Goal: Feedback & Contribution: Leave review/rating

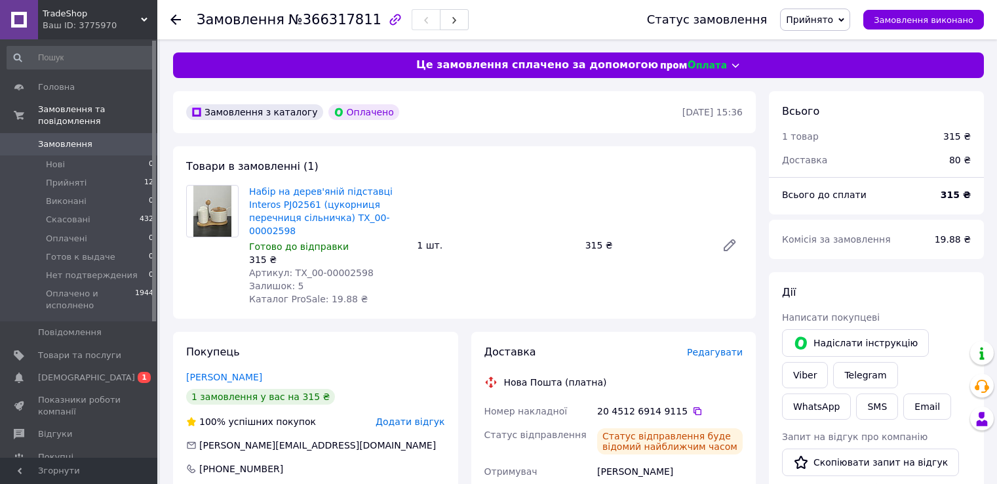
scroll to position [66, 0]
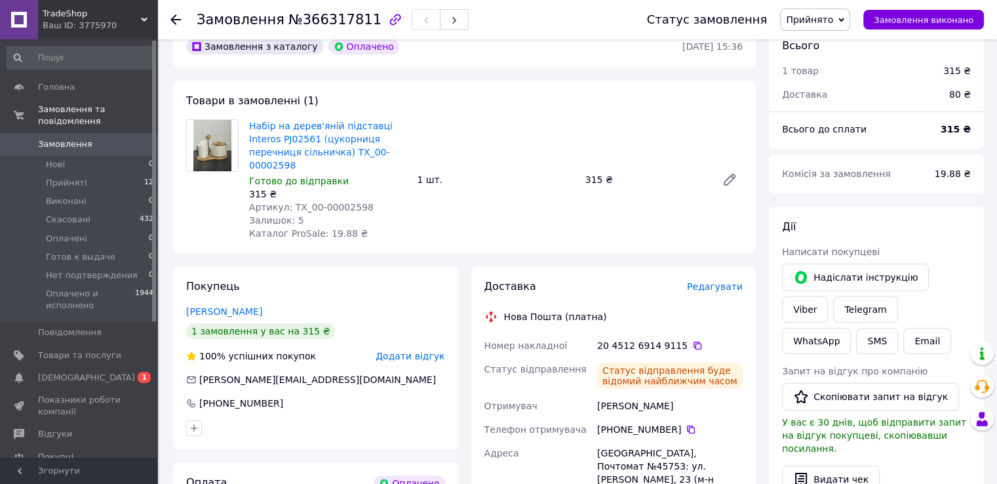
click at [170, 16] on icon at bounding box center [175, 19] width 10 height 10
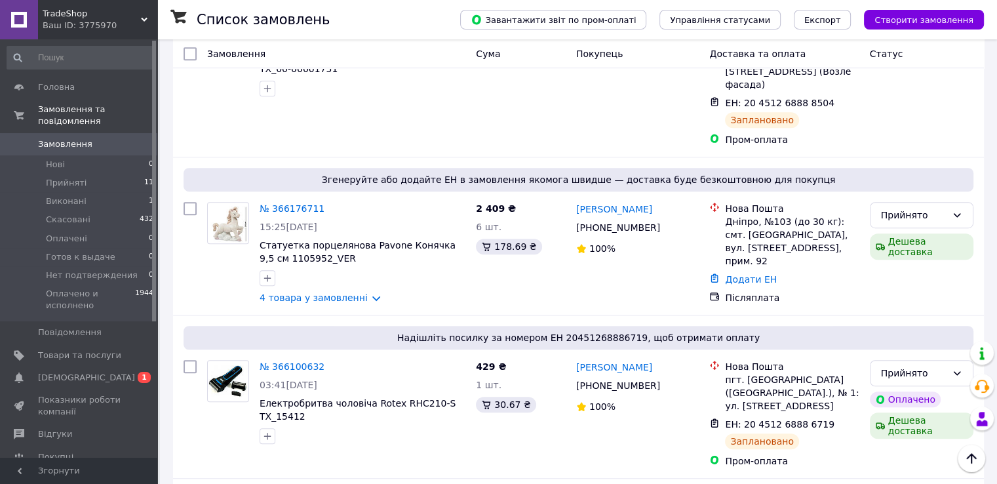
scroll to position [852, 0]
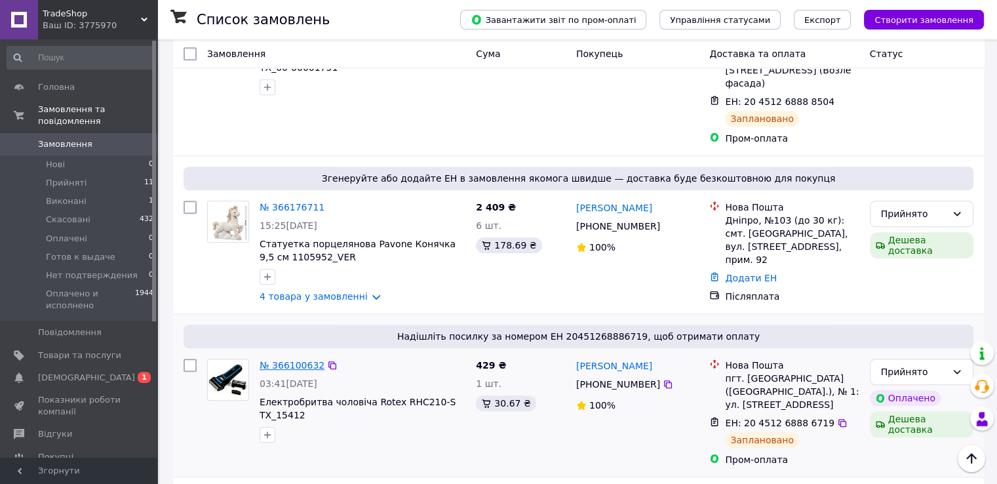
click at [304, 360] on link "№ 366100632" at bounding box center [292, 365] width 65 height 10
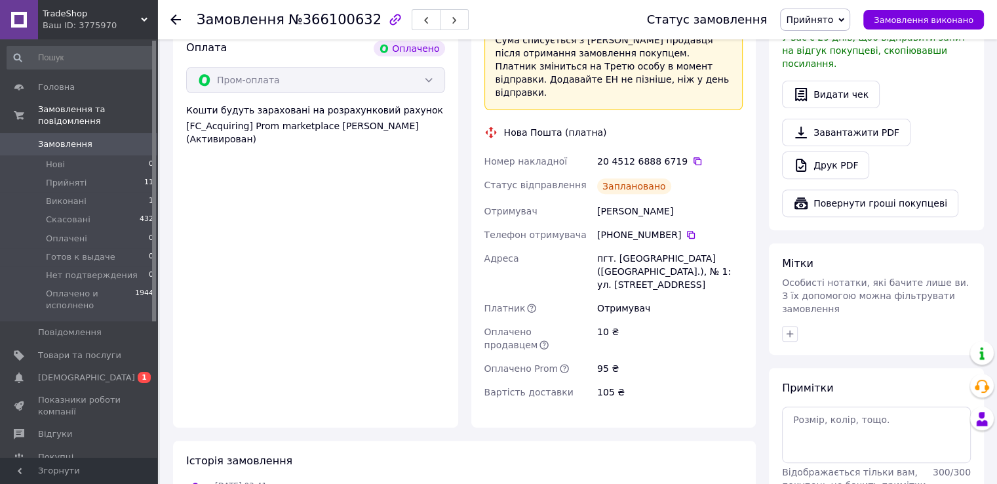
scroll to position [329, 0]
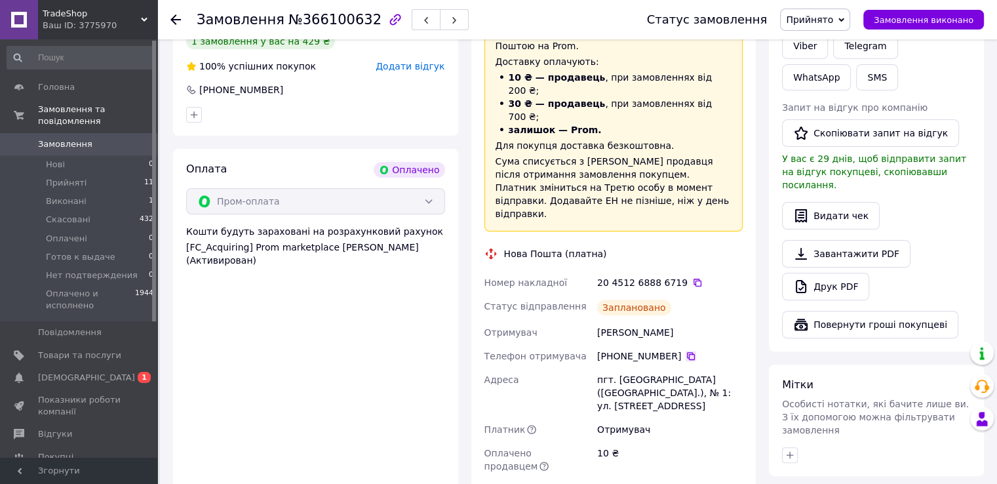
click at [686, 351] on icon at bounding box center [691, 356] width 10 height 10
drag, startPoint x: 599, startPoint y: 294, endPoint x: 683, endPoint y: 290, distance: 84.0
click at [683, 320] on div "[PERSON_NAME]" at bounding box center [669, 332] width 151 height 24
copy div "[PERSON_NAME]"
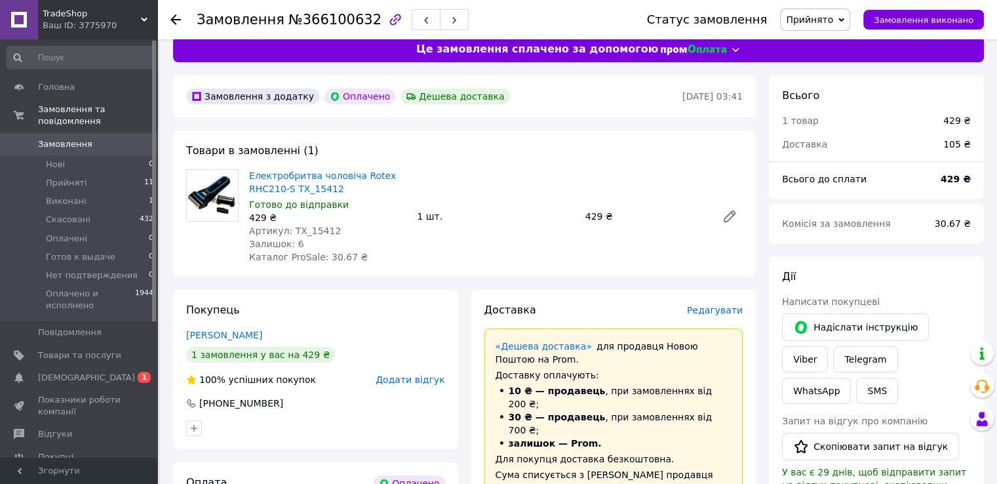
scroll to position [1, 0]
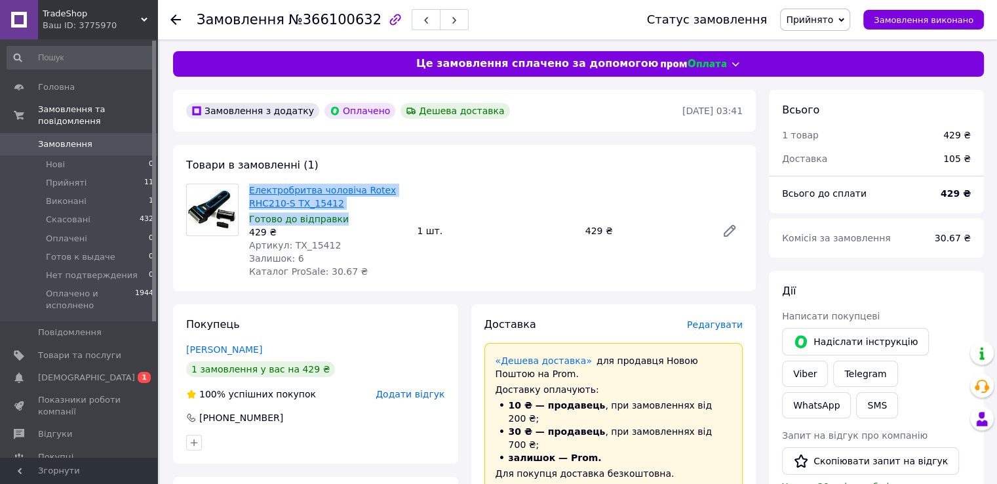
drag, startPoint x: 325, startPoint y: 204, endPoint x: 251, endPoint y: 189, distance: 75.6
click at [251, 189] on div "Електробритва чоловіча Rotex RHC210-S TX_15412 Готово до відправки 429 ₴ Артику…" at bounding box center [328, 231] width 168 height 100
click at [358, 236] on div "429 ₴" at bounding box center [327, 231] width 157 height 13
drag, startPoint x: 329, startPoint y: 198, endPoint x: 248, endPoint y: 188, distance: 81.2
click at [248, 188] on div "Електробритва чоловіча Rotex RHC210-S TX_15412 Готово до відправки 429 ₴ Артику…" at bounding box center [328, 231] width 168 height 100
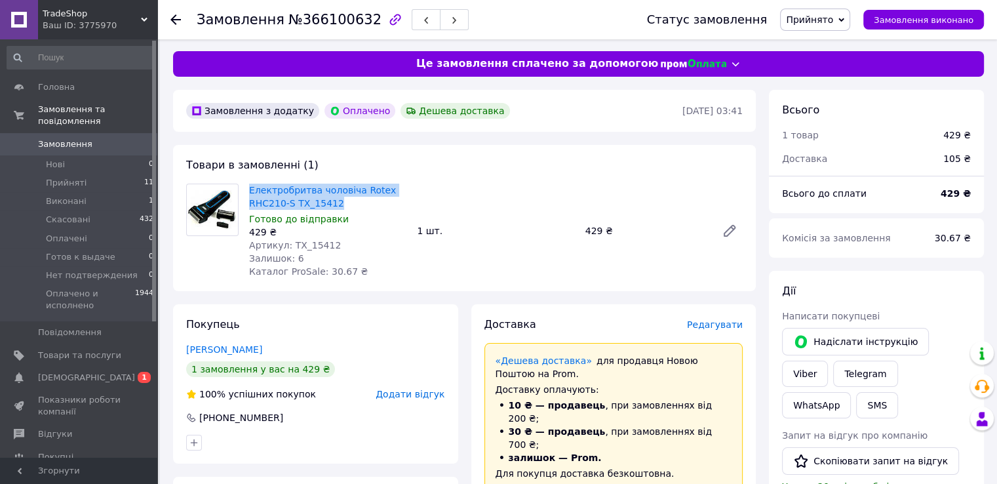
copy link "Електробритва чоловіча Rotex RHC210-S TX_15412"
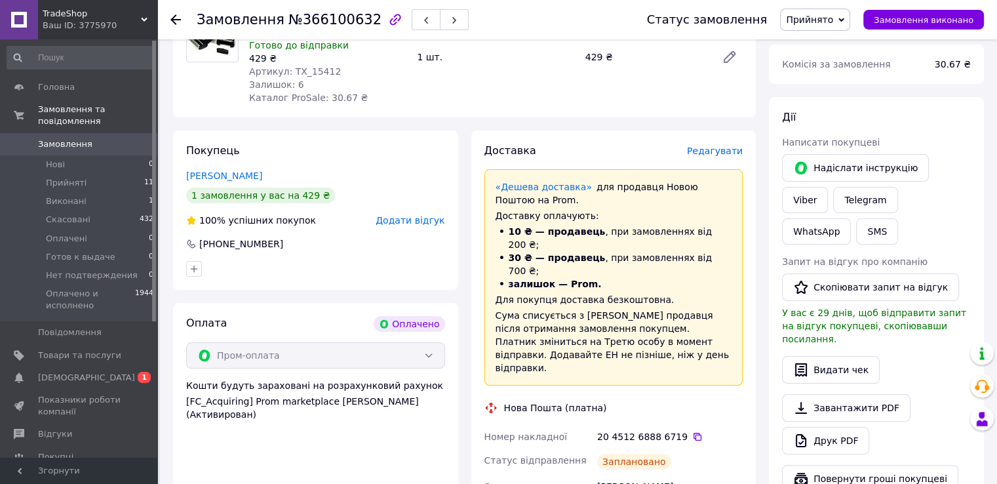
scroll to position [198, 0]
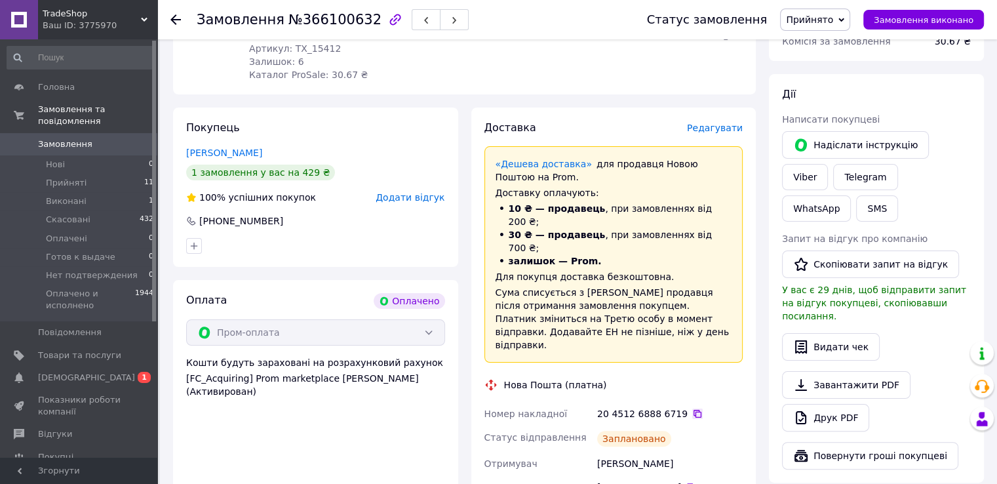
click at [693, 410] on icon at bounding box center [697, 414] width 8 height 8
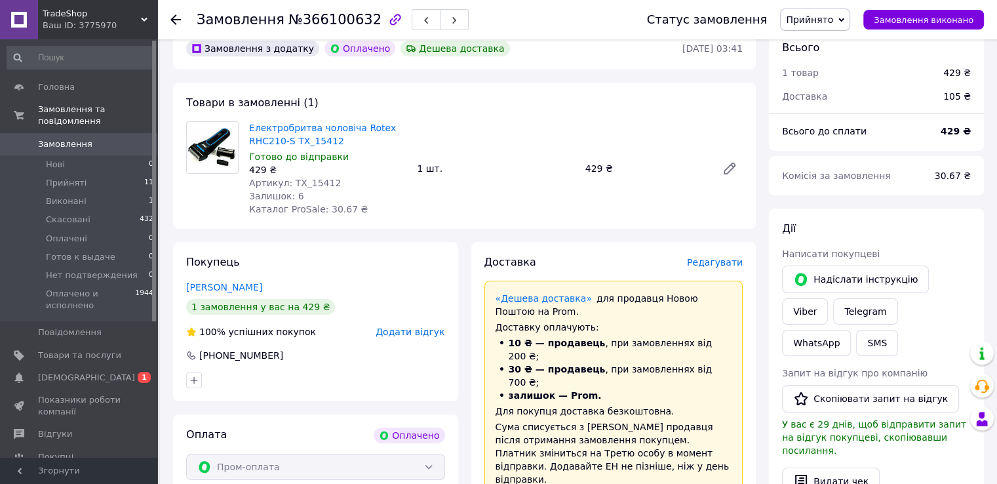
scroll to position [67, 0]
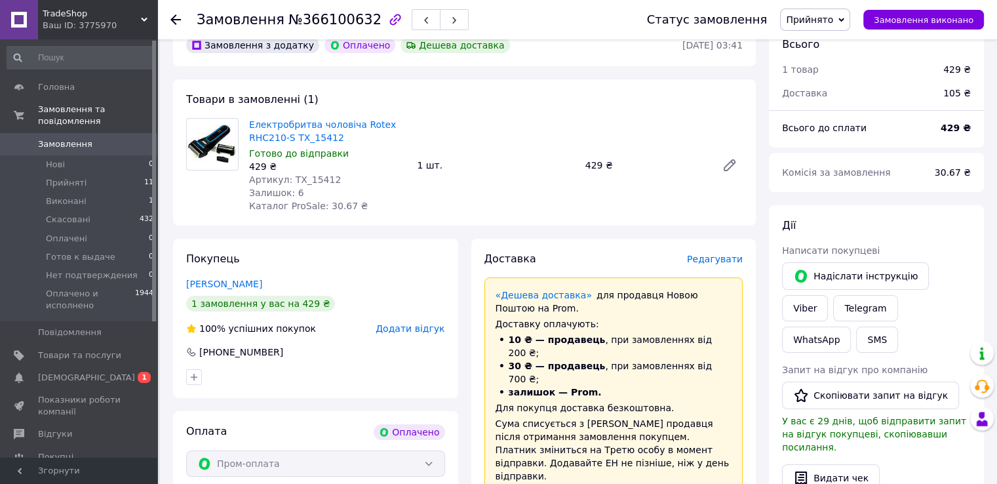
click at [172, 19] on use at bounding box center [175, 19] width 10 height 10
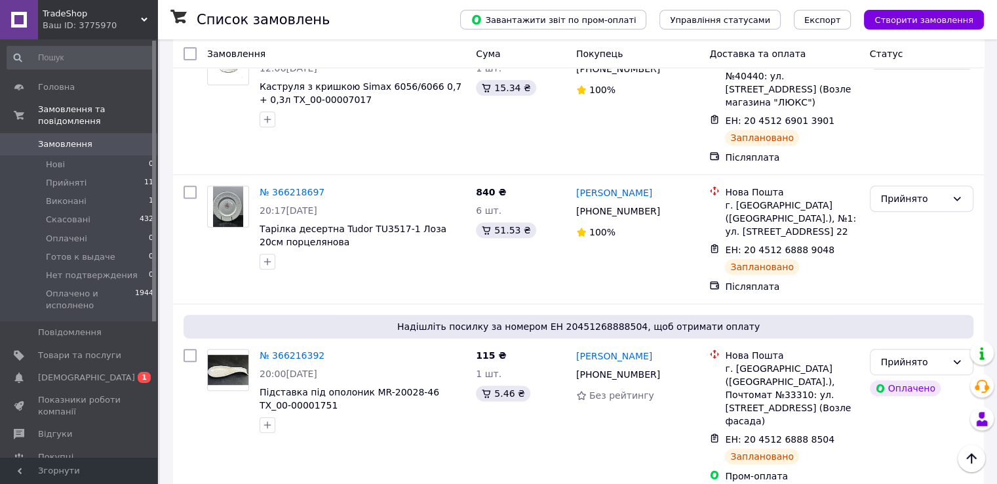
scroll to position [524, 0]
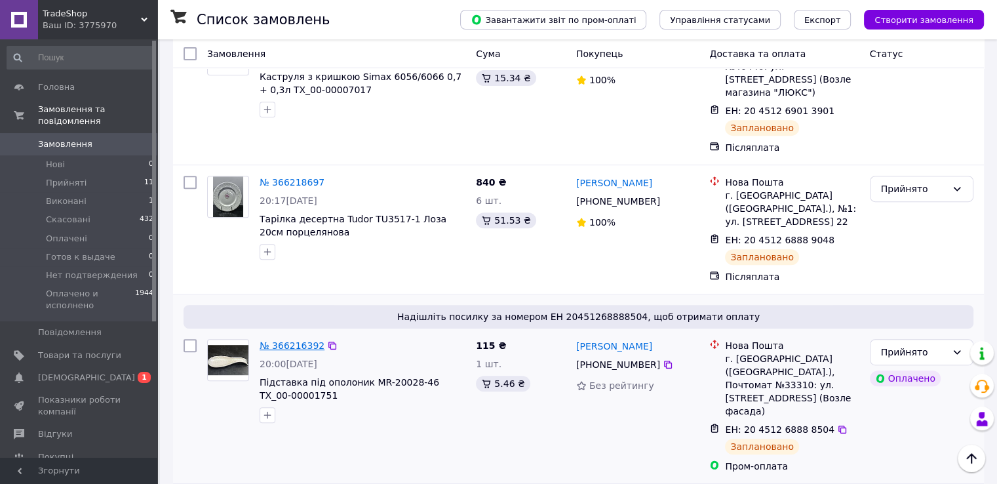
click at [300, 340] on link "№ 366216392" at bounding box center [292, 345] width 65 height 10
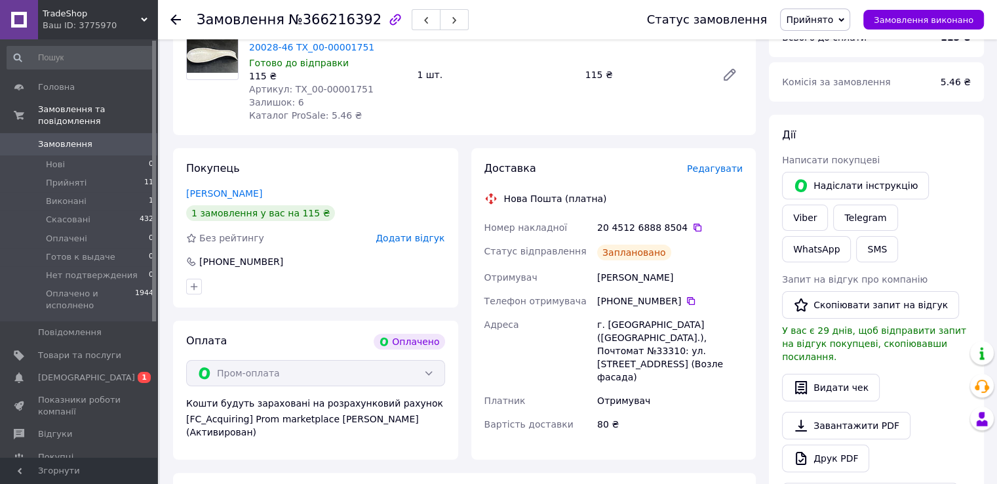
scroll to position [134, 0]
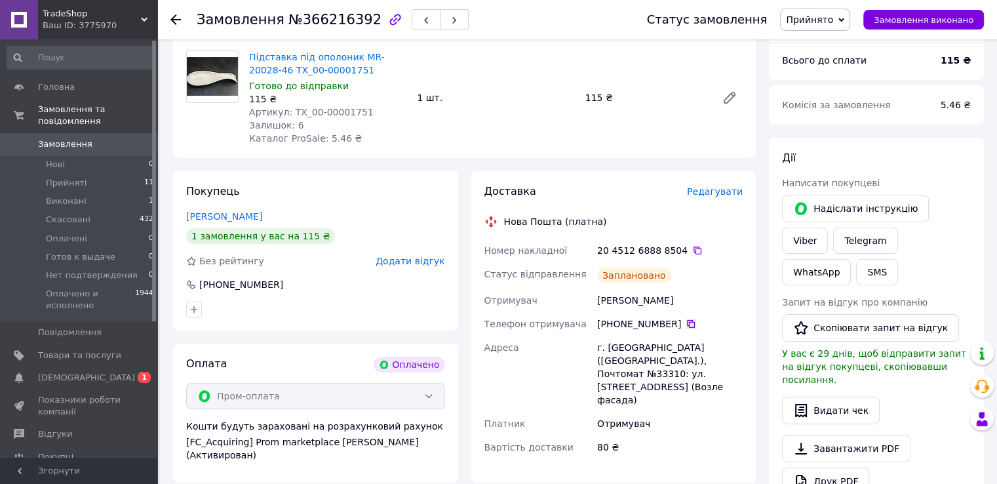
click at [687, 322] on icon at bounding box center [691, 324] width 8 height 8
drag, startPoint x: 598, startPoint y: 298, endPoint x: 693, endPoint y: 296, distance: 95.1
click at [693, 296] on div "[PERSON_NAME]" at bounding box center [669, 300] width 151 height 24
copy div "[PERSON_NAME]"
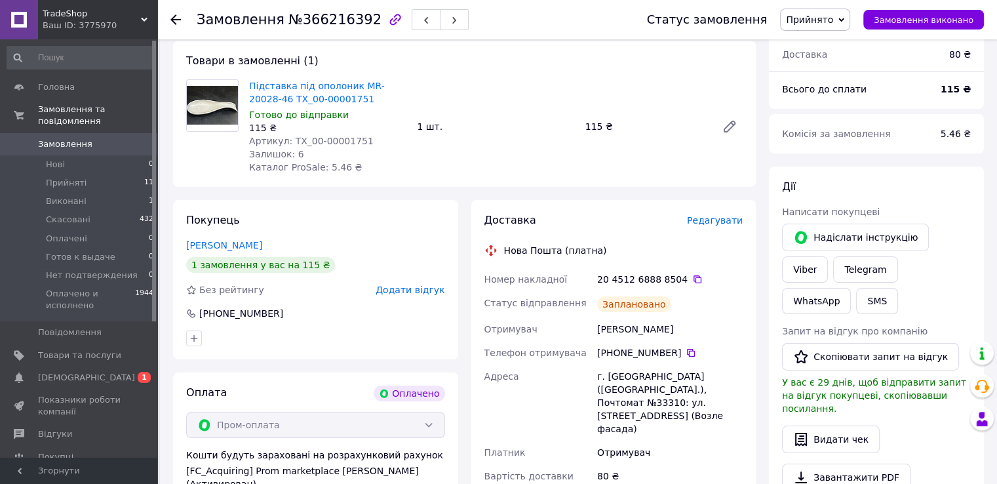
scroll to position [3, 0]
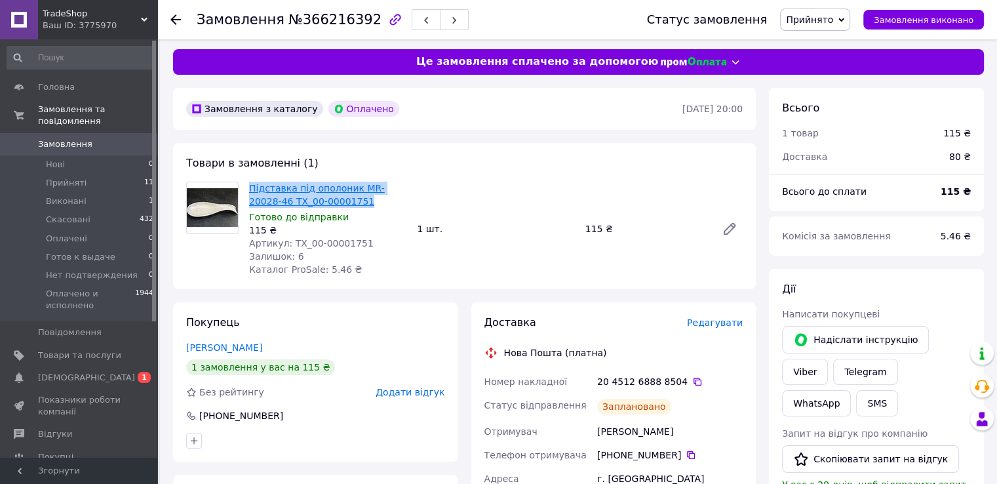
drag, startPoint x: 327, startPoint y: 203, endPoint x: 250, endPoint y: 189, distance: 78.4
click at [250, 189] on span "Підставка під ополоник MR-20028-46 TX_00-00001751" at bounding box center [327, 195] width 157 height 26
copy link "Підставка під ополоник MR-20028-46 TX_00-00001751"
click at [693, 382] on icon at bounding box center [697, 381] width 8 height 8
click at [174, 16] on use at bounding box center [175, 19] width 10 height 10
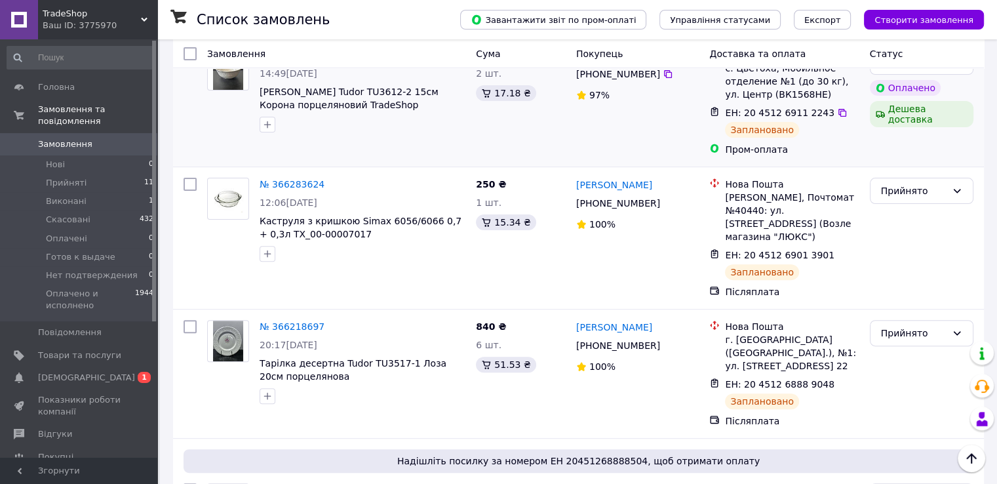
scroll to position [393, 0]
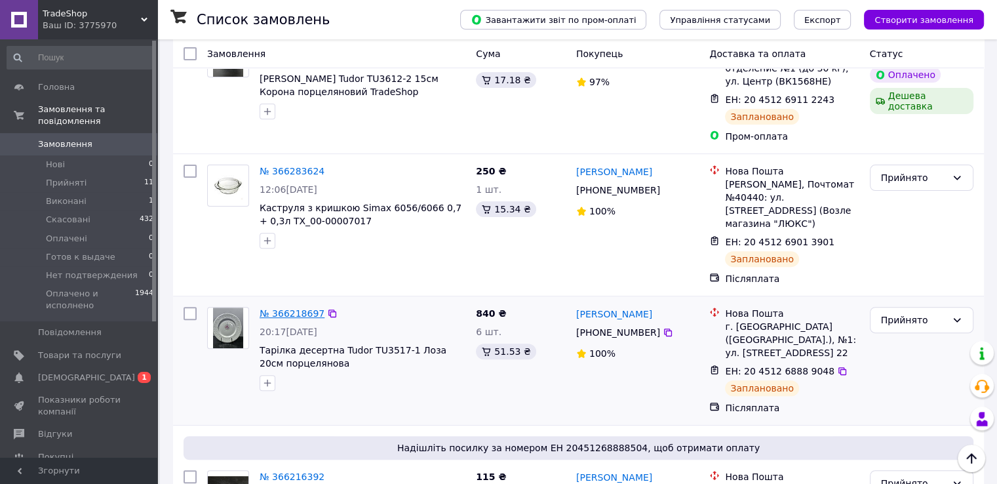
click at [286, 308] on link "№ 366218697" at bounding box center [292, 313] width 65 height 10
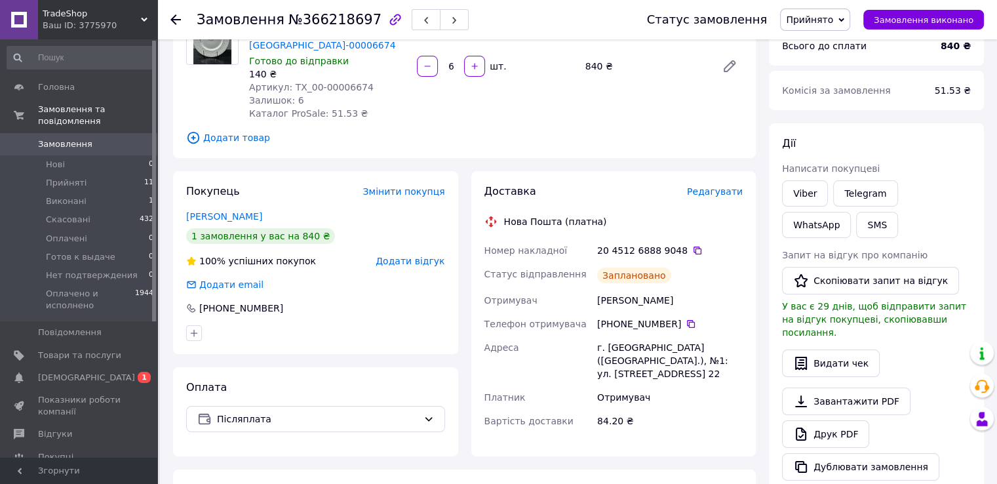
scroll to position [131, 0]
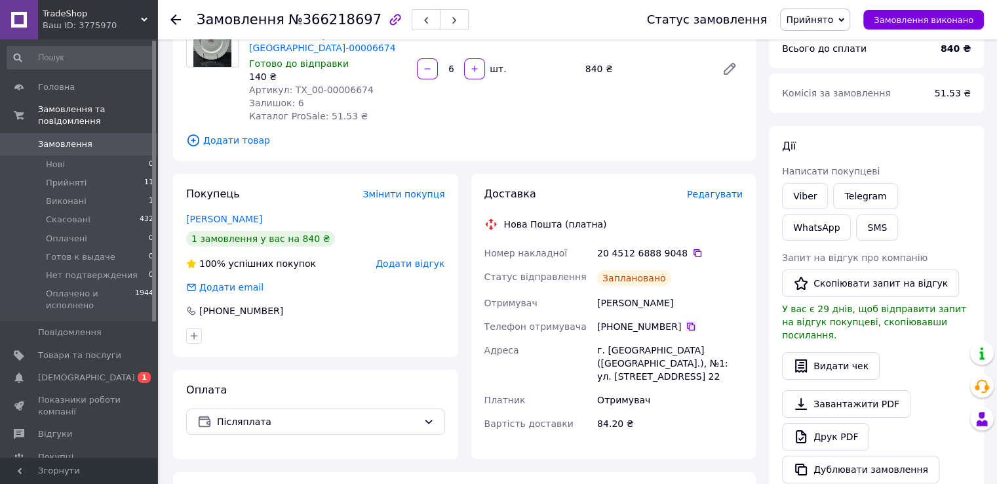
click at [687, 323] on icon at bounding box center [691, 326] width 8 height 8
drag, startPoint x: 598, startPoint y: 304, endPoint x: 657, endPoint y: 301, distance: 59.7
click at [657, 301] on div "[PERSON_NAME]" at bounding box center [669, 303] width 151 height 24
copy div "[PERSON_NAME]"
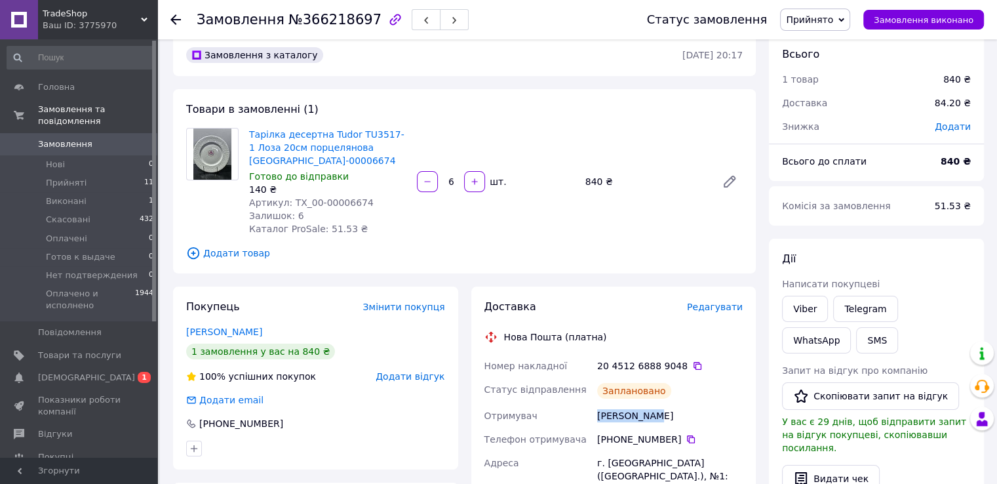
scroll to position [0, 0]
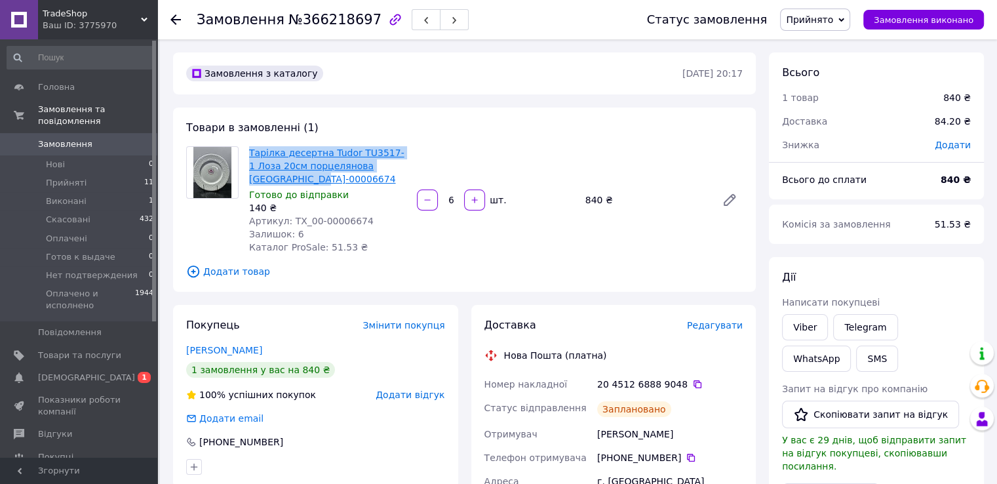
drag, startPoint x: 288, startPoint y: 180, endPoint x: 249, endPoint y: 155, distance: 46.2
click at [249, 155] on span "Тарілка десертна Tudor TU3517-1 Лоза 20см порцелянова [GEOGRAPHIC_DATA]-00006674" at bounding box center [327, 165] width 157 height 39
copy link "Тарілка десертна Tudor TU3517-1 Лоза 20см порцелянова [GEOGRAPHIC_DATA]-00006674"
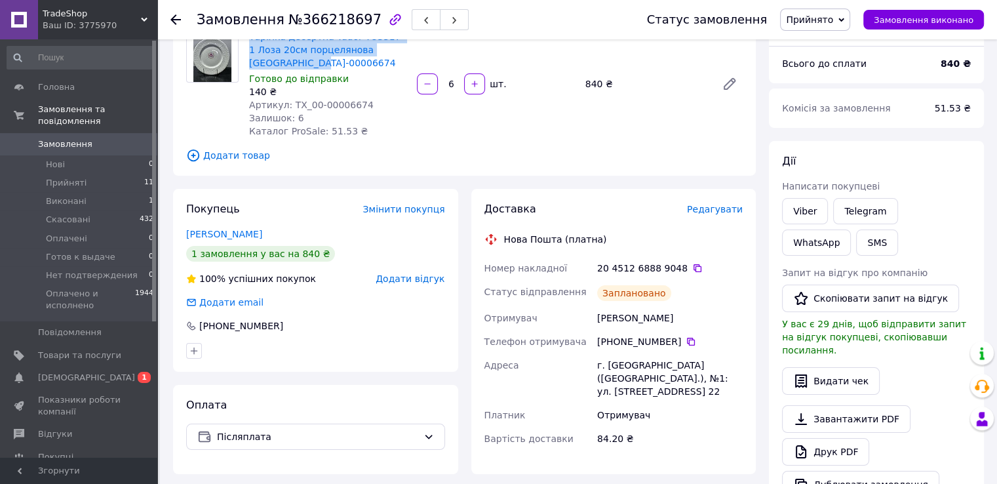
scroll to position [131, 0]
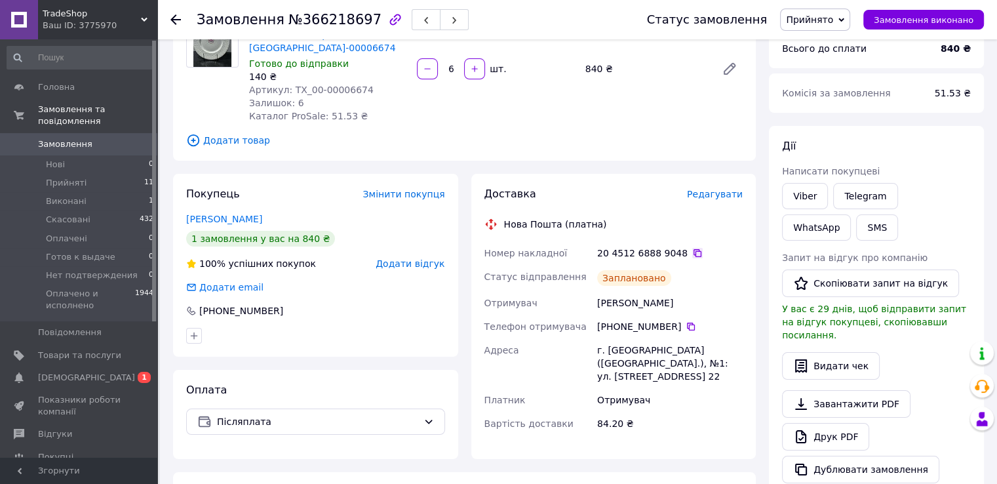
click at [692, 254] on icon at bounding box center [697, 253] width 10 height 10
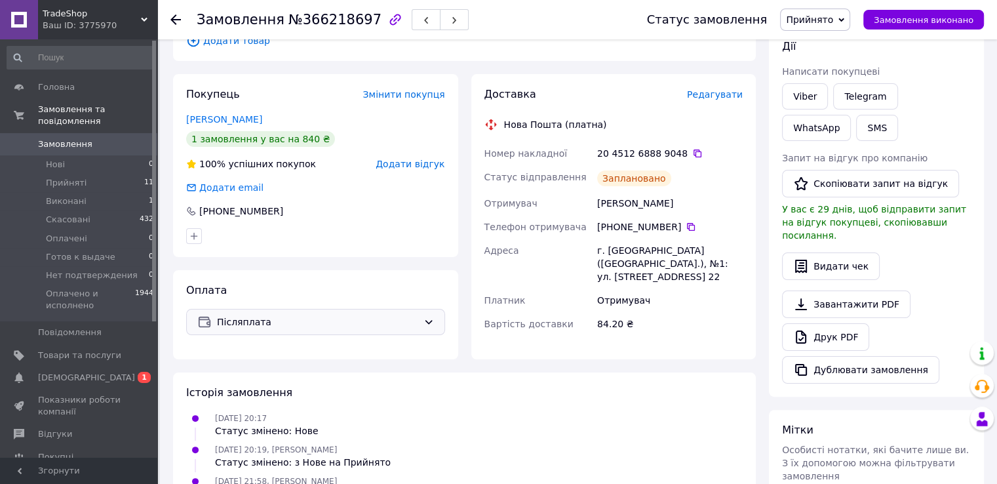
scroll to position [0, 0]
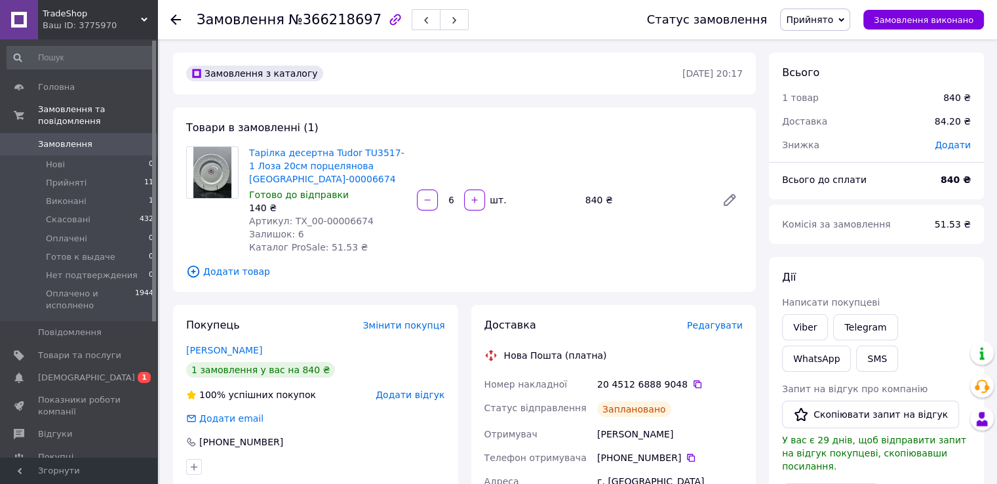
click at [174, 18] on icon at bounding box center [175, 19] width 10 height 10
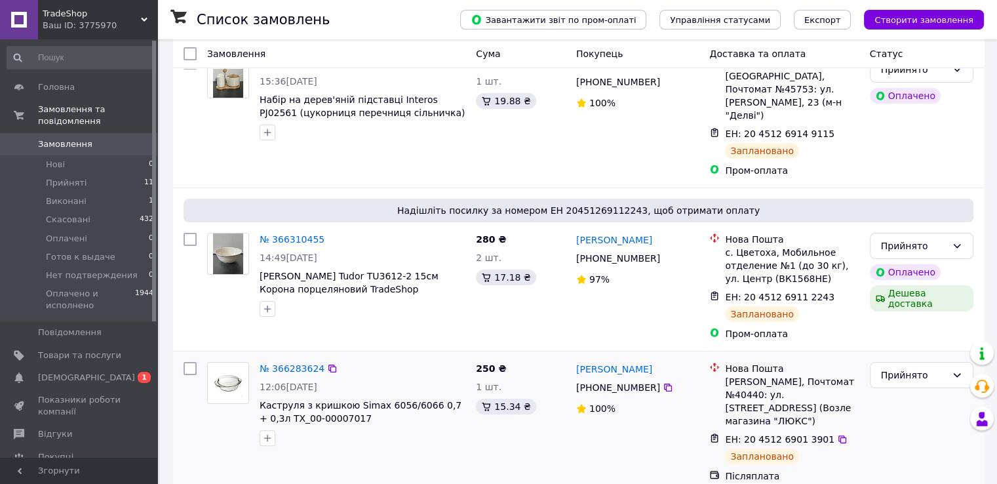
scroll to position [197, 0]
click at [292, 362] on link "№ 366283624" at bounding box center [292, 367] width 65 height 10
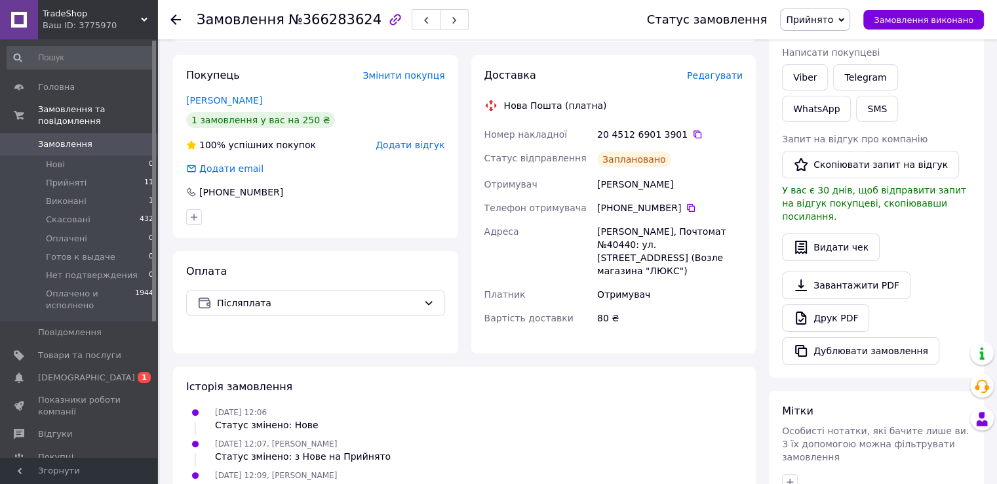
scroll to position [66, 0]
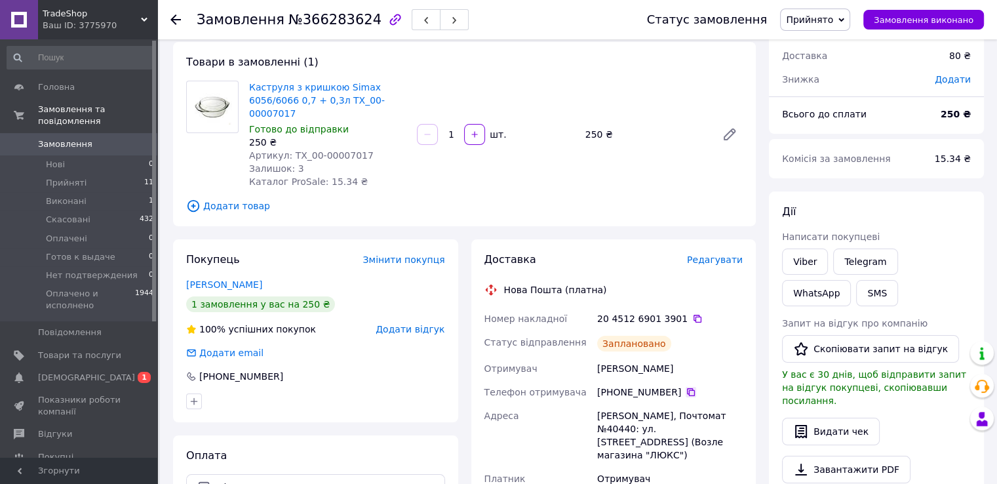
click at [686, 387] on icon at bounding box center [691, 392] width 10 height 10
drag, startPoint x: 598, startPoint y: 359, endPoint x: 693, endPoint y: 362, distance: 95.1
click at [693, 362] on div "[PERSON_NAME]" at bounding box center [669, 369] width 151 height 24
copy div "[PERSON_NAME]"
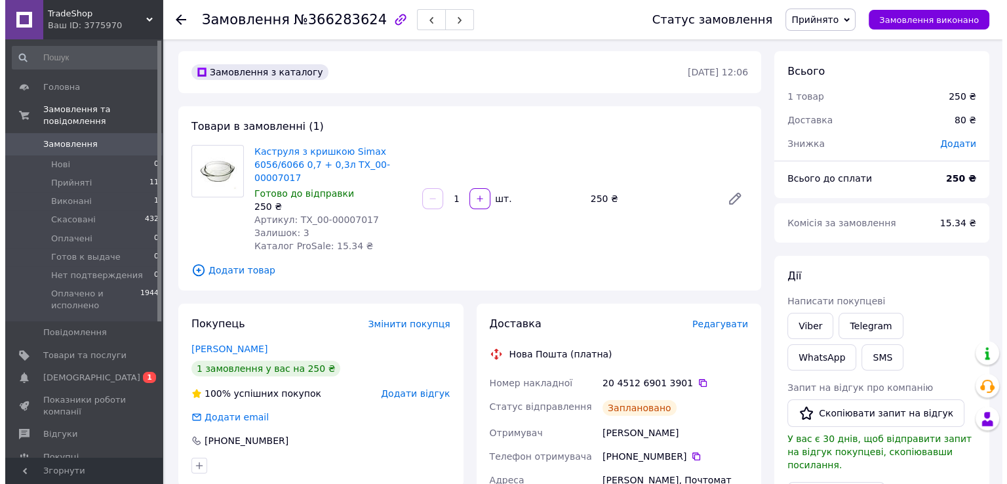
scroll to position [0, 0]
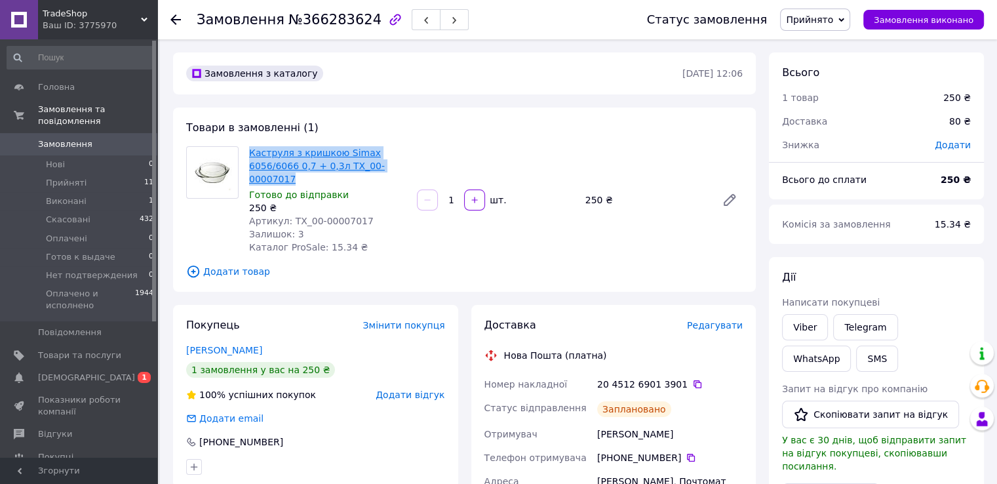
drag, startPoint x: 406, startPoint y: 166, endPoint x: 250, endPoint y: 157, distance: 156.2
click at [250, 157] on span "Каструля з кришкою Simax 6056/6066 0,7 + 0,3л TX_00-00007017" at bounding box center [327, 165] width 157 height 39
copy link "Каструля з кришкою Simax 6056/6066 0,7 + 0,3л TX_00-00007017"
click at [692, 379] on icon at bounding box center [697, 384] width 10 height 10
click at [176, 18] on icon at bounding box center [175, 19] width 10 height 10
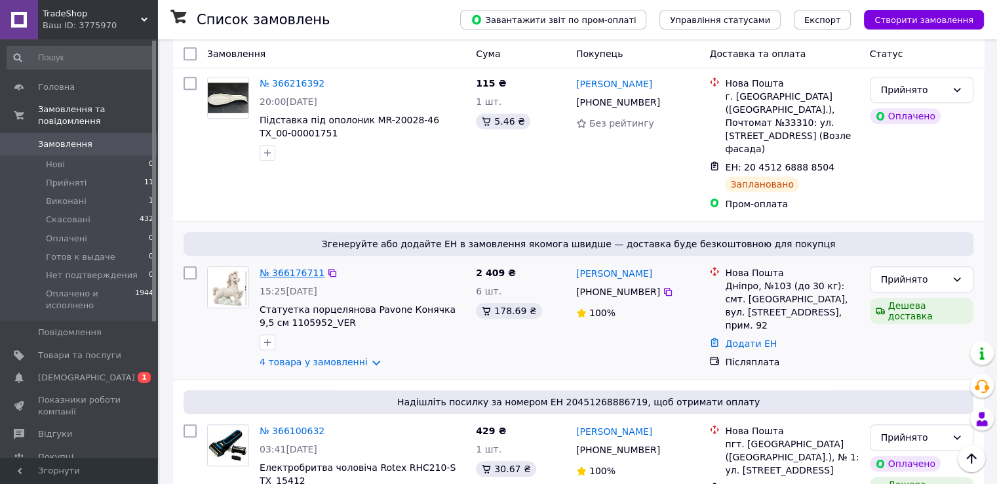
click at [307, 267] on link "№ 366176711" at bounding box center [292, 272] width 65 height 10
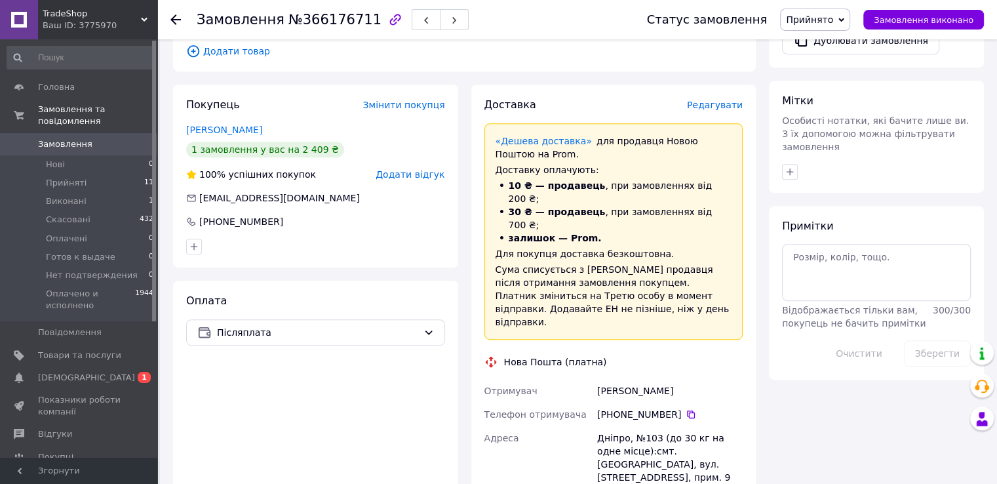
scroll to position [655, 0]
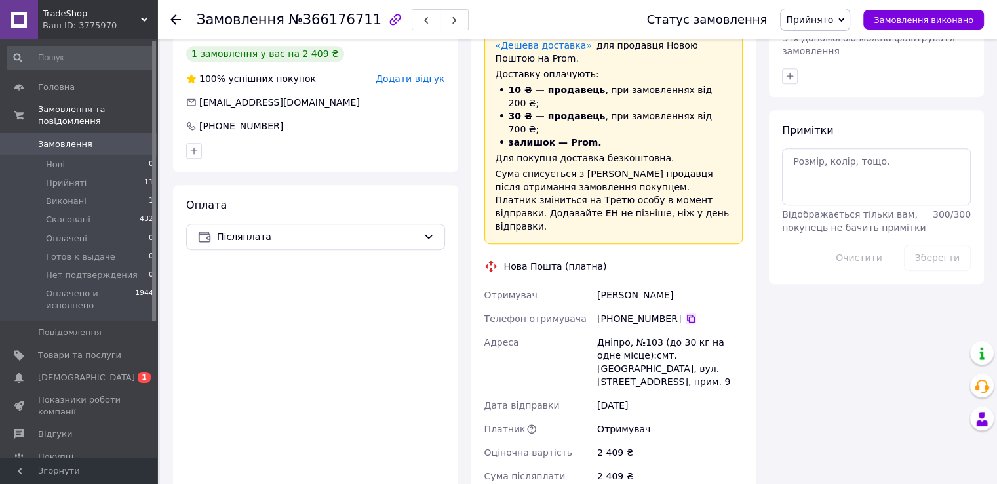
click at [686, 313] on icon at bounding box center [691, 318] width 10 height 10
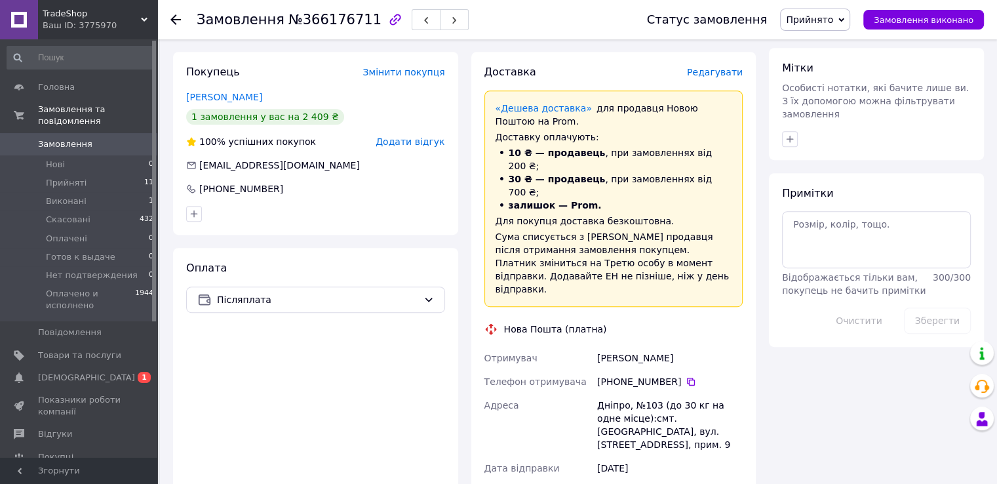
scroll to position [590, 0]
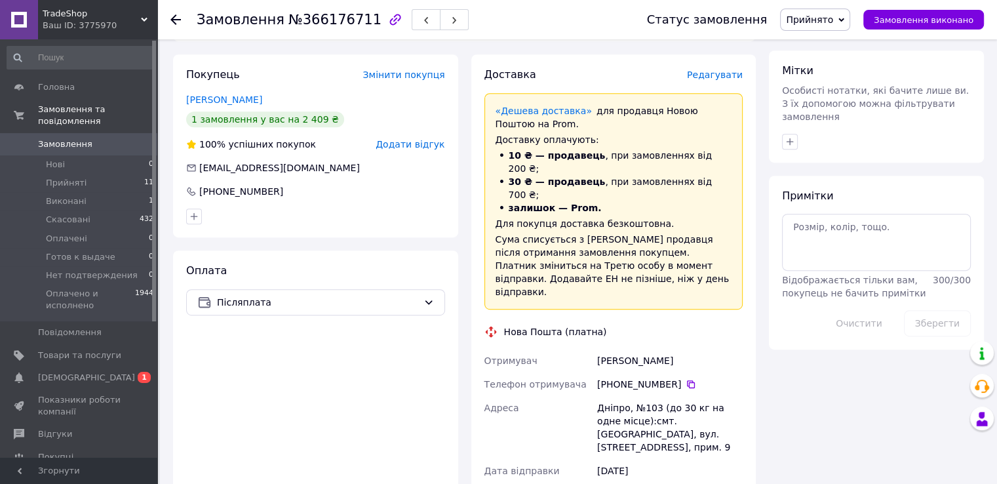
drag, startPoint x: 599, startPoint y: 323, endPoint x: 682, endPoint y: 320, distance: 82.6
click at [682, 349] on div "[PERSON_NAME]" at bounding box center [669, 361] width 151 height 24
copy div "[PERSON_NAME]"
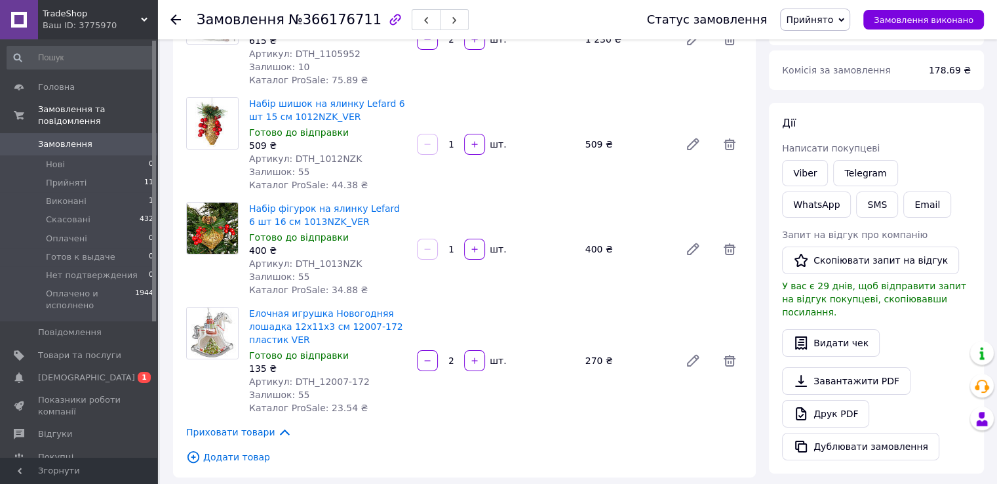
scroll to position [0, 0]
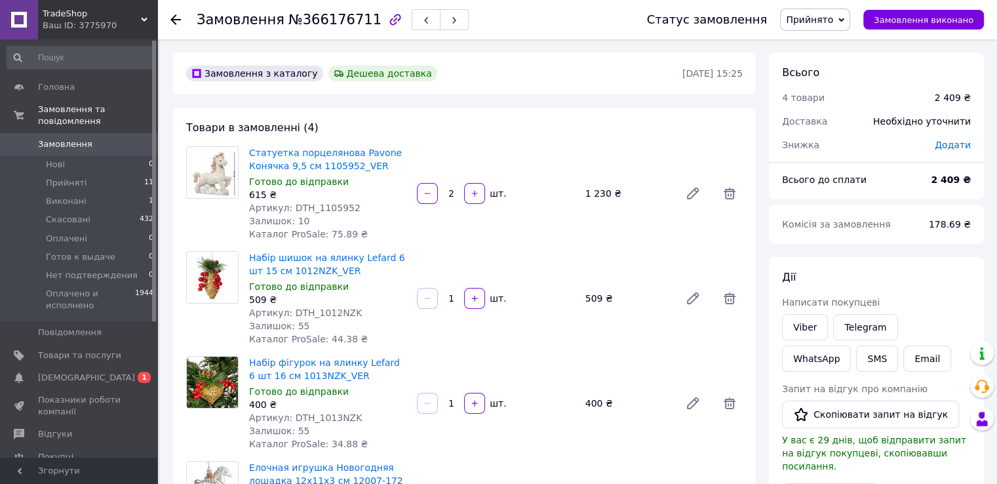
click at [174, 19] on use at bounding box center [175, 19] width 10 height 10
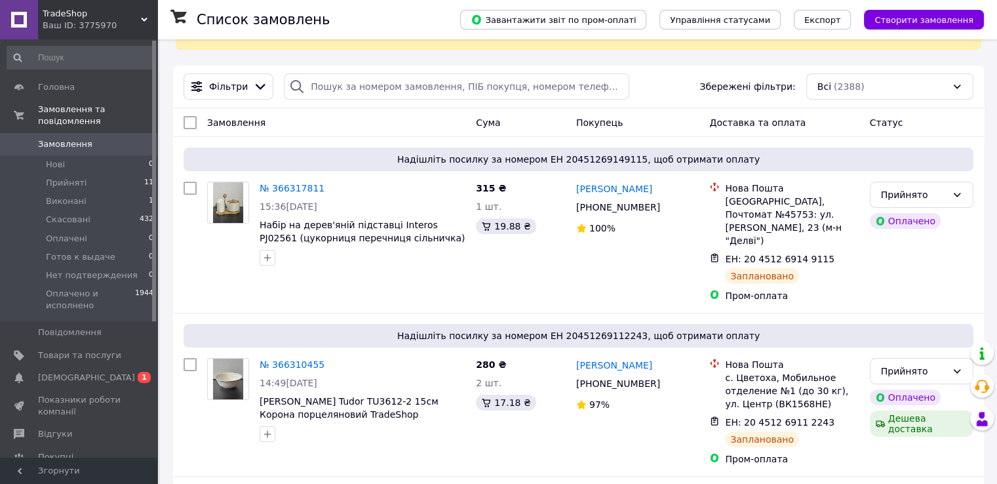
scroll to position [131, 0]
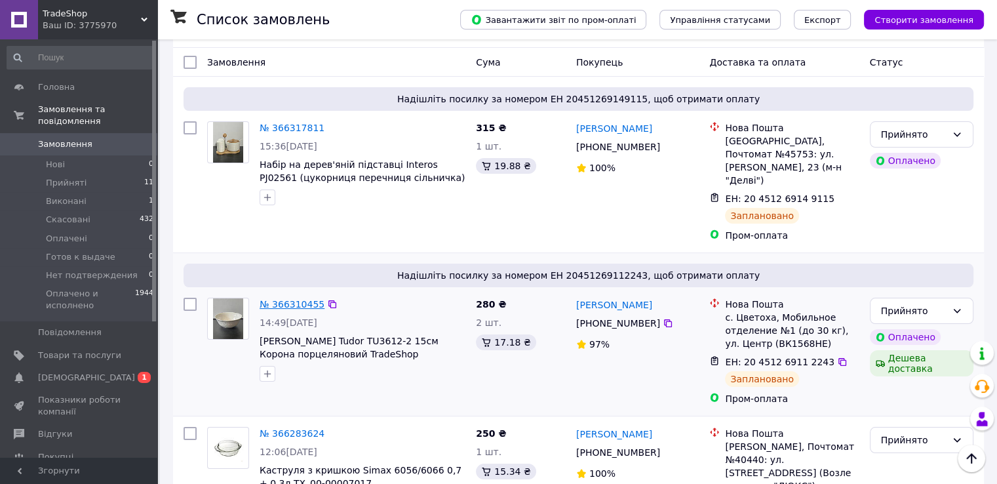
click at [305, 299] on link "№ 366310455" at bounding box center [292, 304] width 65 height 10
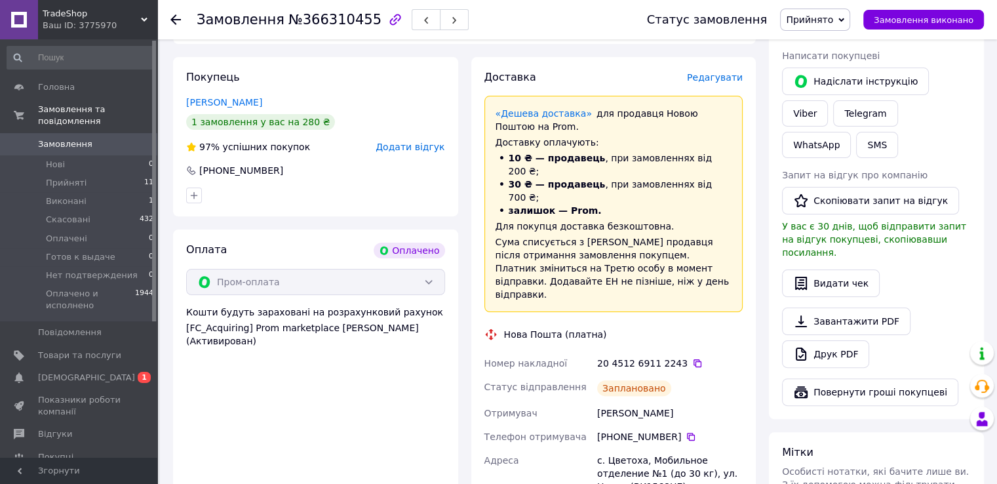
scroll to position [262, 0]
click at [686, 431] on icon at bounding box center [691, 436] width 10 height 10
drag, startPoint x: 598, startPoint y: 361, endPoint x: 678, endPoint y: 361, distance: 80.6
click at [678, 400] on div "[PERSON_NAME]" at bounding box center [669, 412] width 151 height 24
copy div "[PERSON_NAME]"
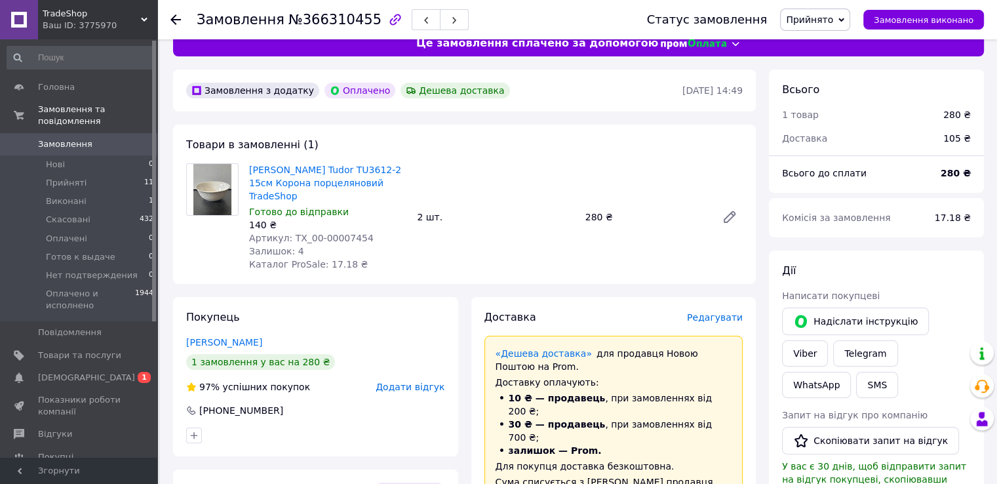
scroll to position [0, 0]
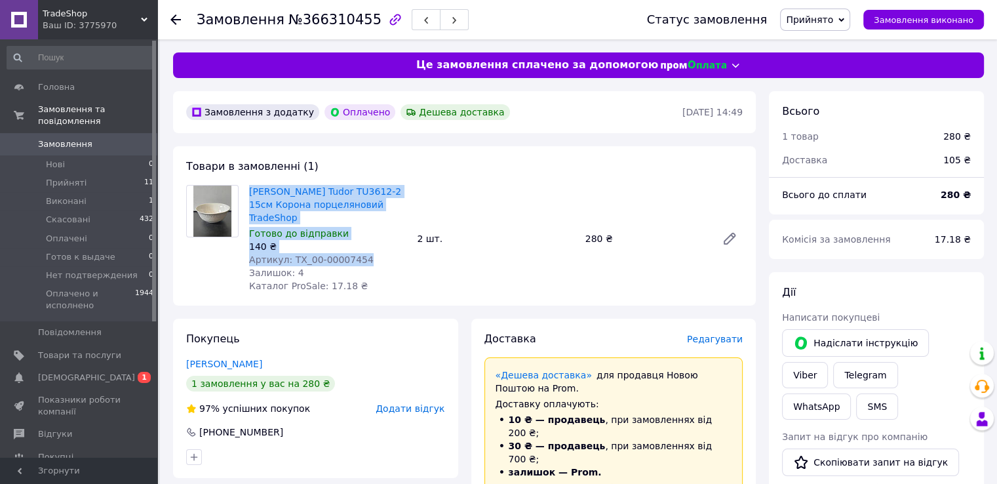
drag, startPoint x: 356, startPoint y: 247, endPoint x: 246, endPoint y: 195, distance: 121.4
click at [246, 195] on div "Салатник Tudor TU3612-2 15см Корона порцеляновий TradeShop Готово до відправки …" at bounding box center [328, 238] width 168 height 113
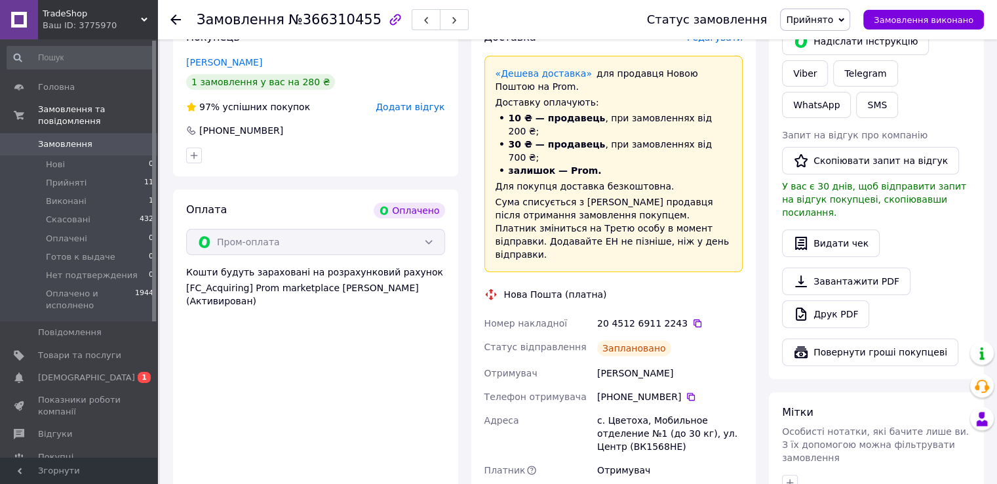
scroll to position [328, 0]
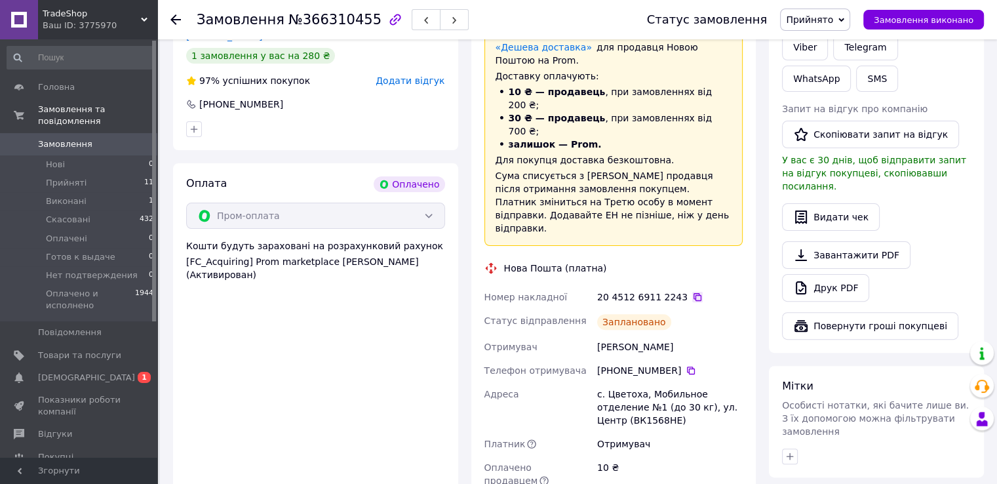
click at [692, 292] on icon at bounding box center [697, 297] width 10 height 10
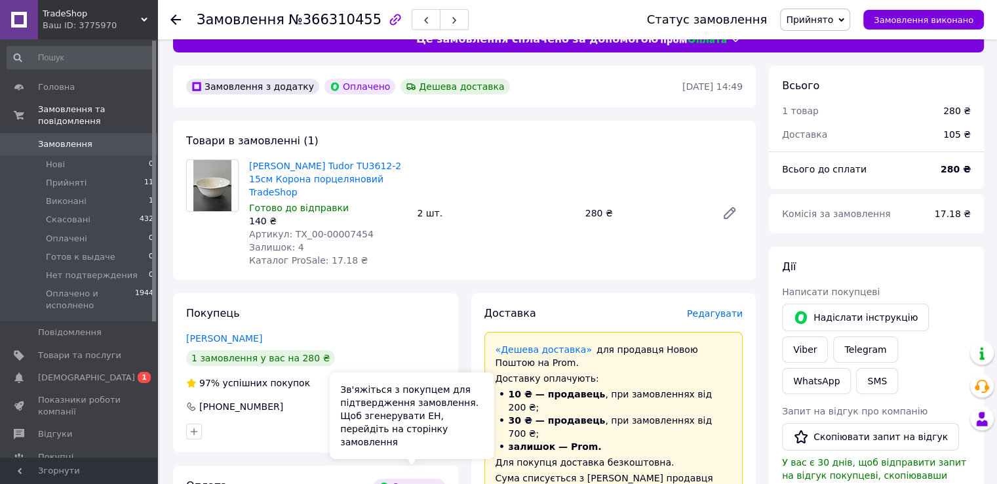
scroll to position [0, 0]
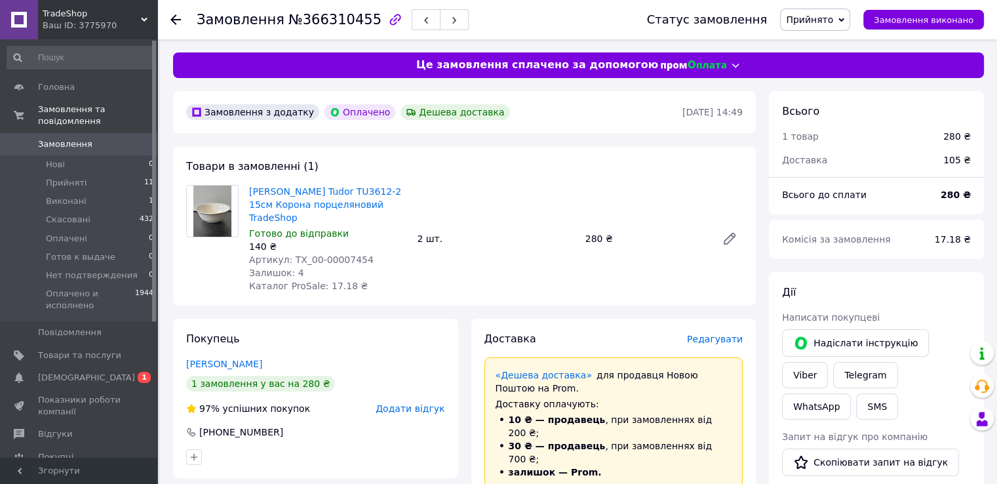
click at [173, 21] on use at bounding box center [175, 19] width 10 height 10
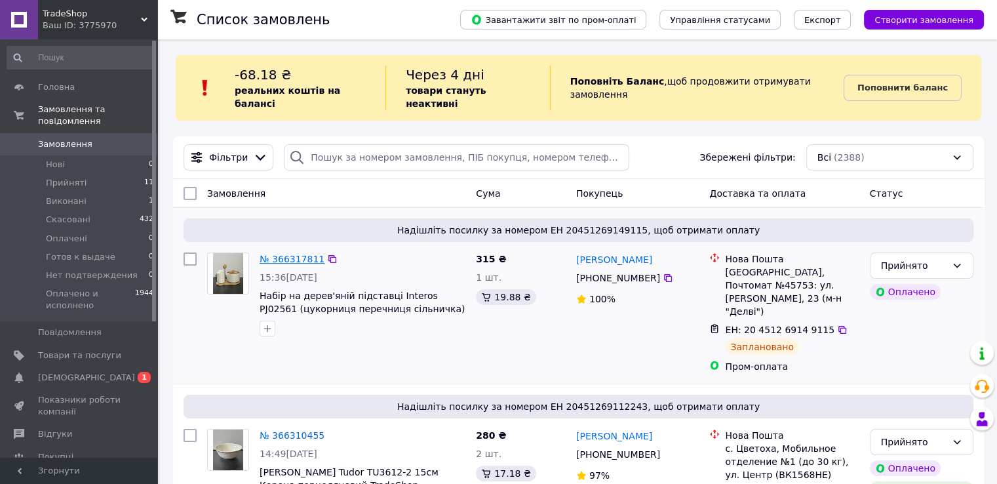
click at [284, 254] on link "№ 366317811" at bounding box center [292, 259] width 65 height 10
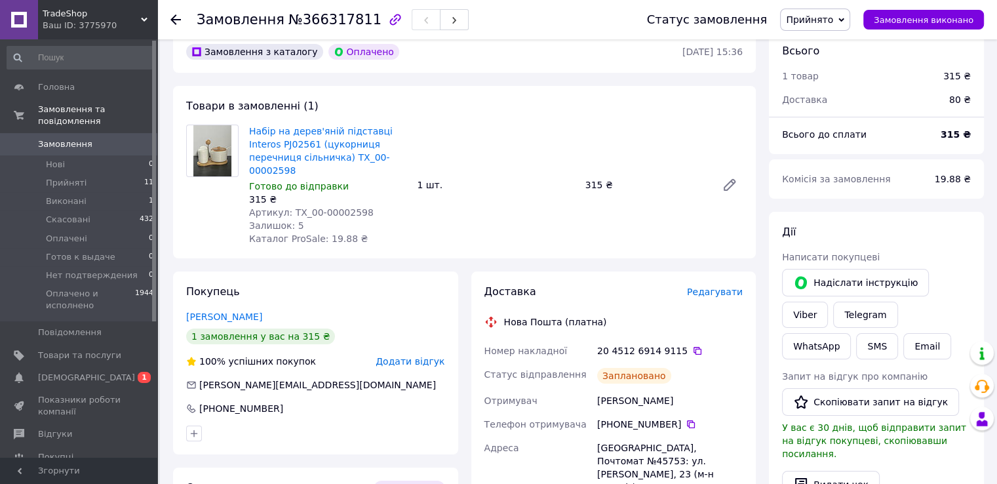
scroll to position [66, 0]
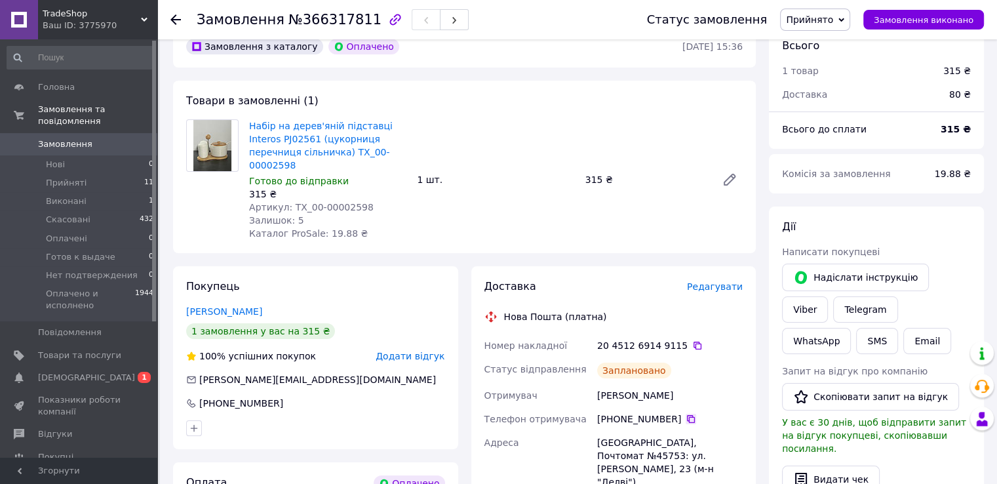
click at [687, 415] on icon at bounding box center [691, 419] width 8 height 8
drag, startPoint x: 597, startPoint y: 384, endPoint x: 684, endPoint y: 391, distance: 87.4
click at [684, 391] on div "[PERSON_NAME]" at bounding box center [669, 395] width 151 height 24
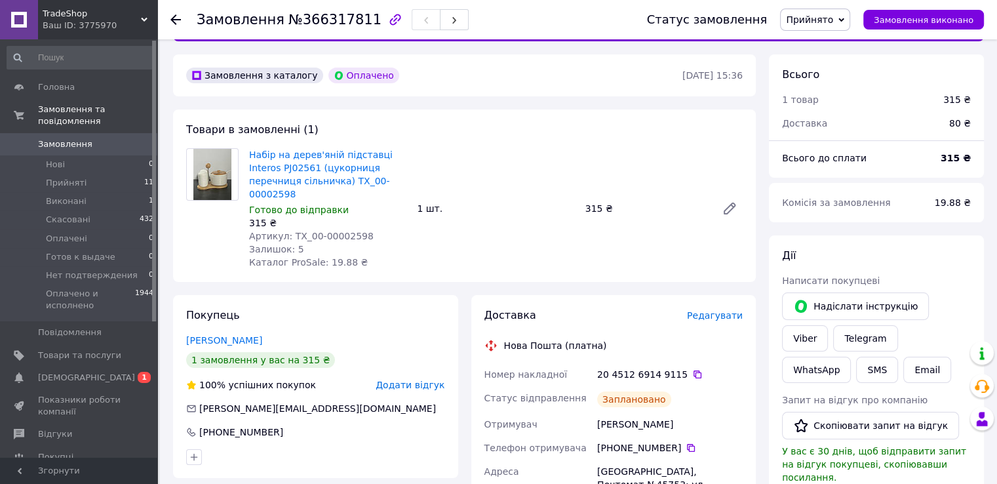
scroll to position [0, 0]
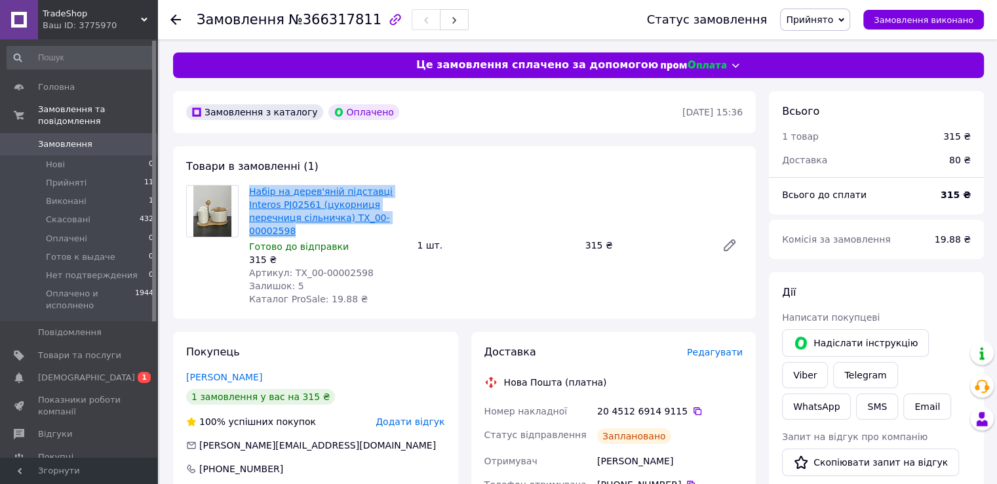
drag, startPoint x: 368, startPoint y: 218, endPoint x: 250, endPoint y: 191, distance: 121.8
click at [250, 191] on span "Набір на дерев'яній підставці Interos PJ02561 (цукорниця перечниця сільничка) T…" at bounding box center [327, 211] width 157 height 52
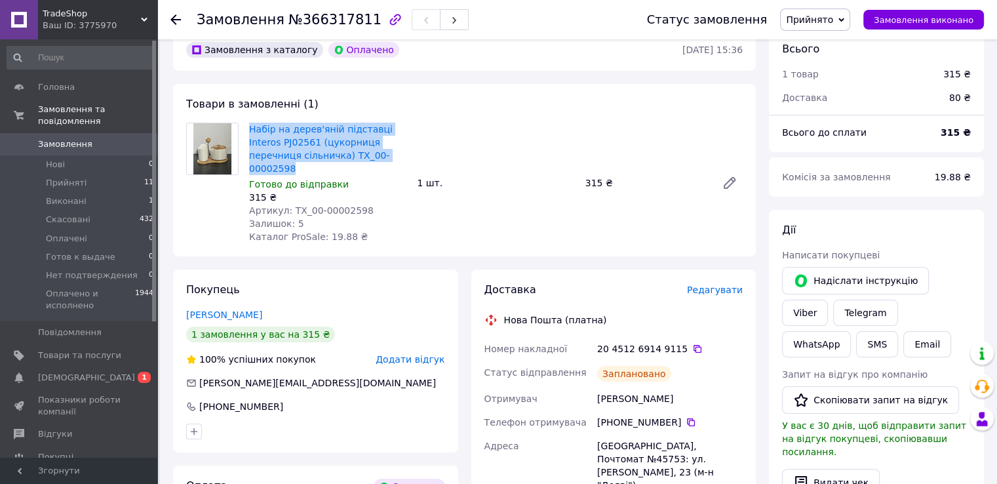
scroll to position [66, 0]
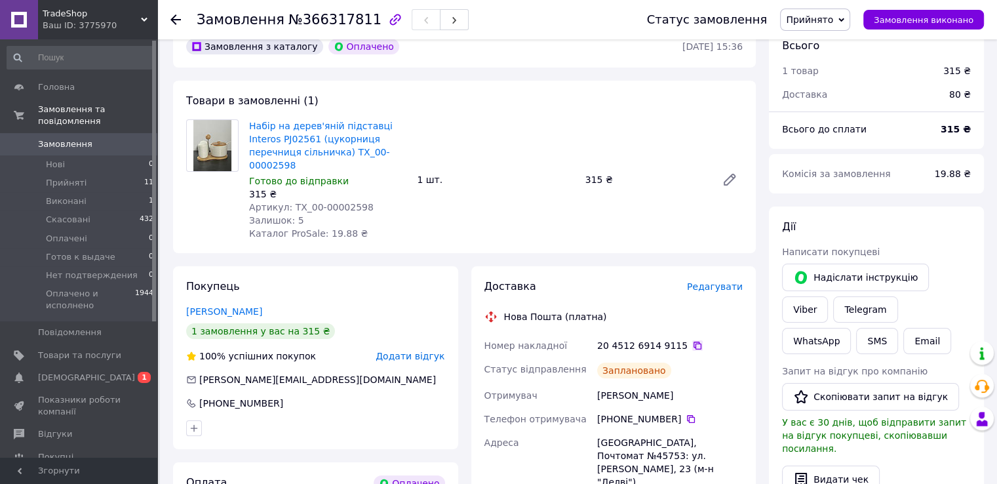
click at [692, 340] on icon at bounding box center [697, 345] width 10 height 10
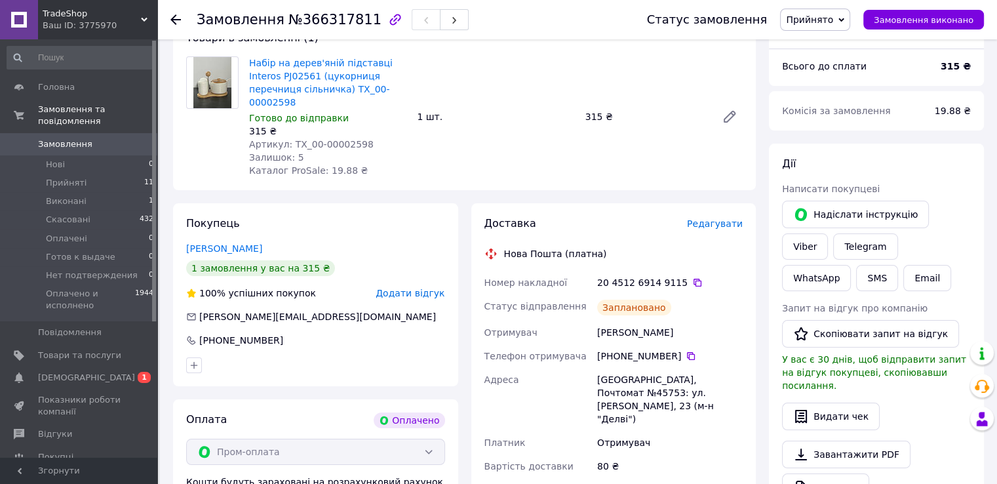
scroll to position [131, 0]
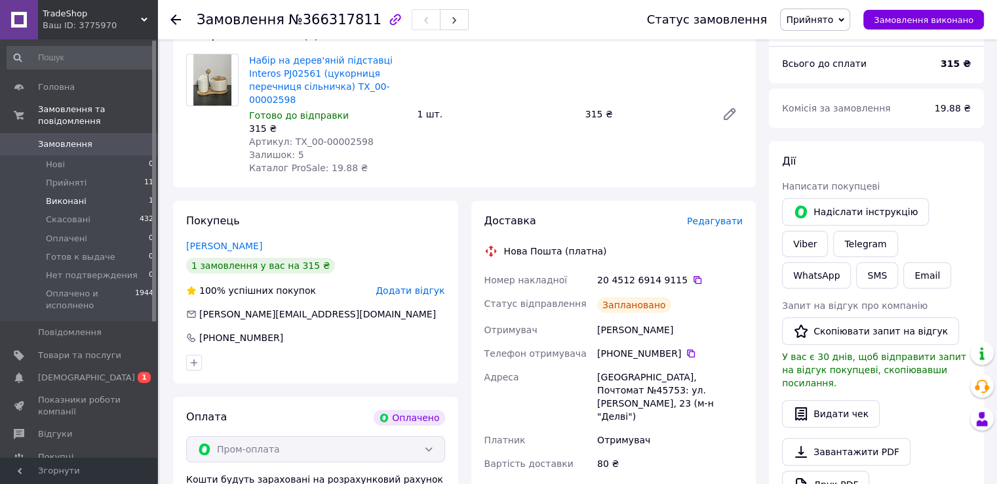
click at [69, 195] on span "Виконані" at bounding box center [66, 201] width 41 height 12
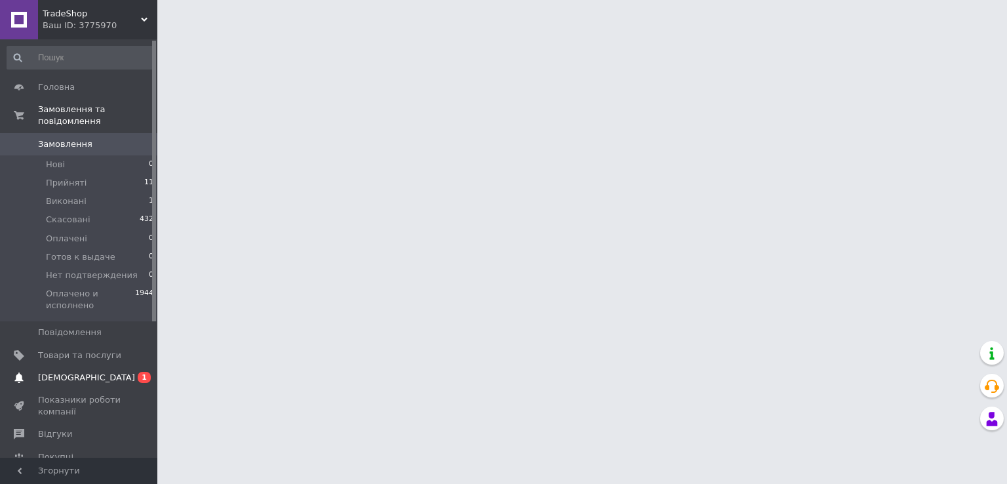
click at [88, 372] on span "[DEMOGRAPHIC_DATA]" at bounding box center [79, 378] width 83 height 12
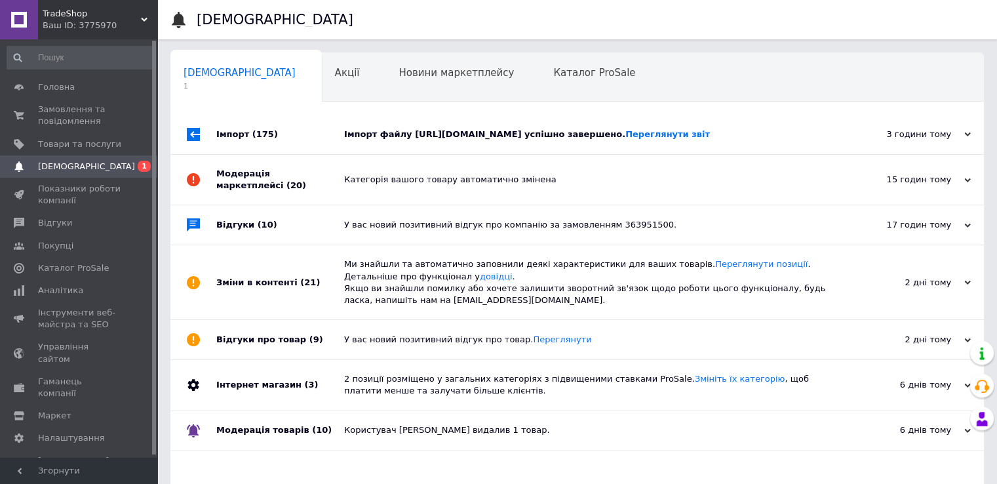
click at [326, 132] on div "Імпорт (175)" at bounding box center [280, 134] width 128 height 39
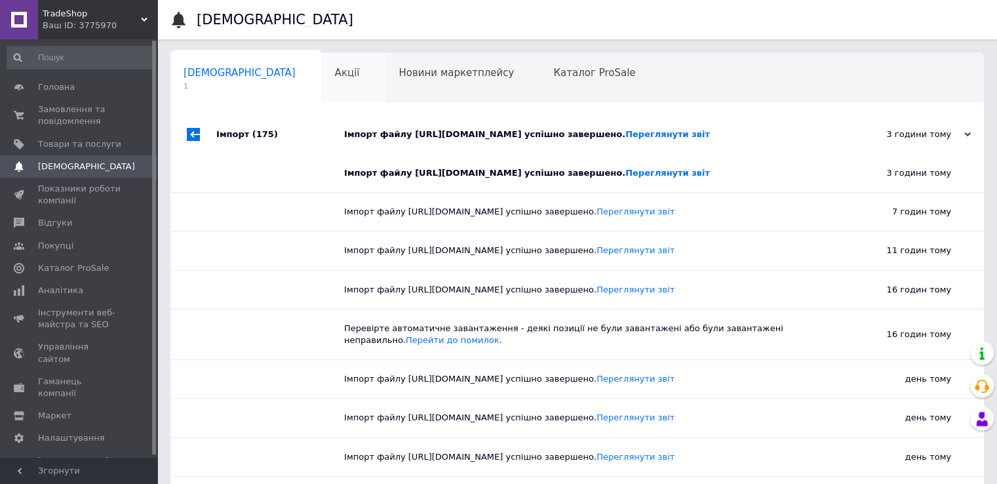
click at [335, 74] on span "Акції" at bounding box center [347, 73] width 25 height 12
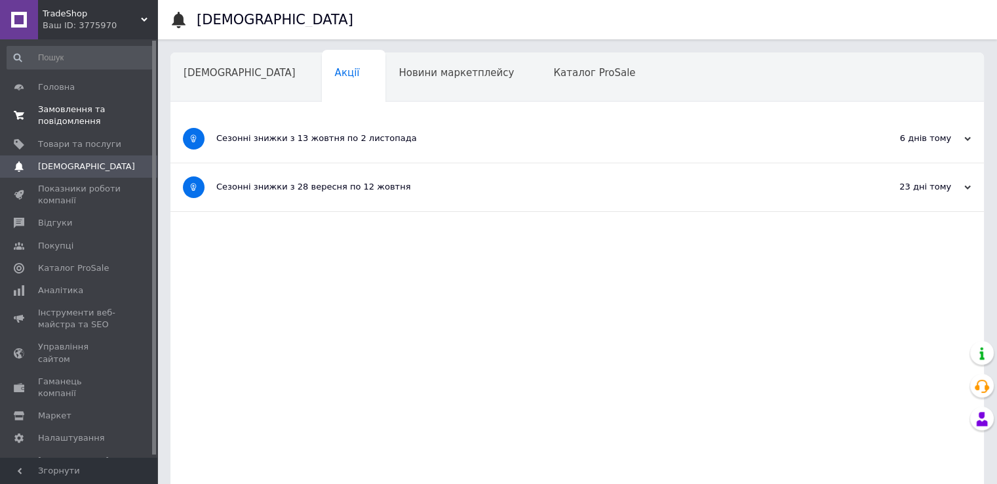
click at [75, 104] on span "Замовлення та повідомлення" at bounding box center [79, 116] width 83 height 24
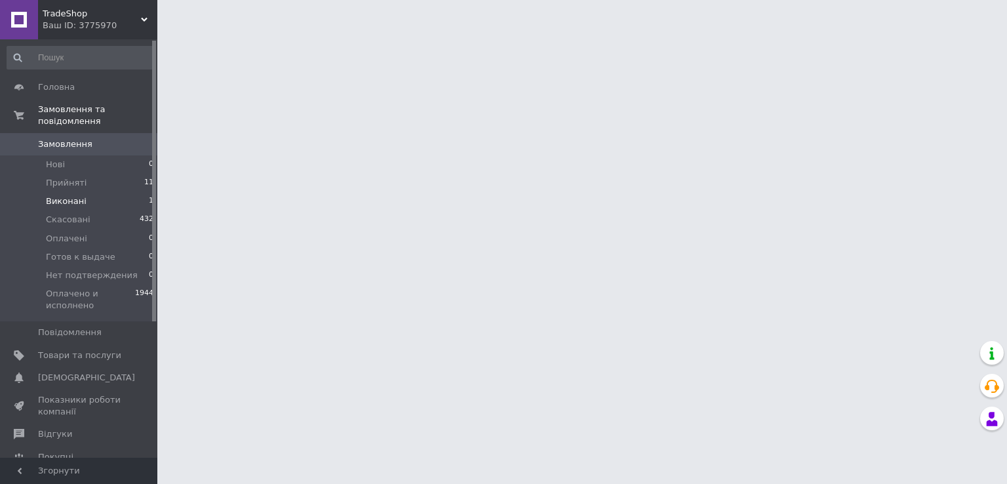
click at [77, 195] on span "Виконані" at bounding box center [66, 201] width 41 height 12
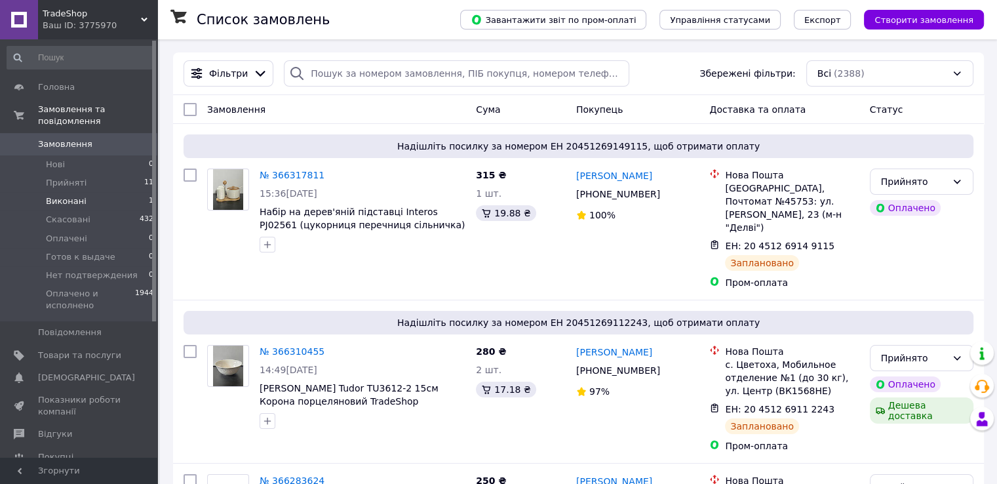
click at [76, 195] on span "Виконані" at bounding box center [66, 201] width 41 height 12
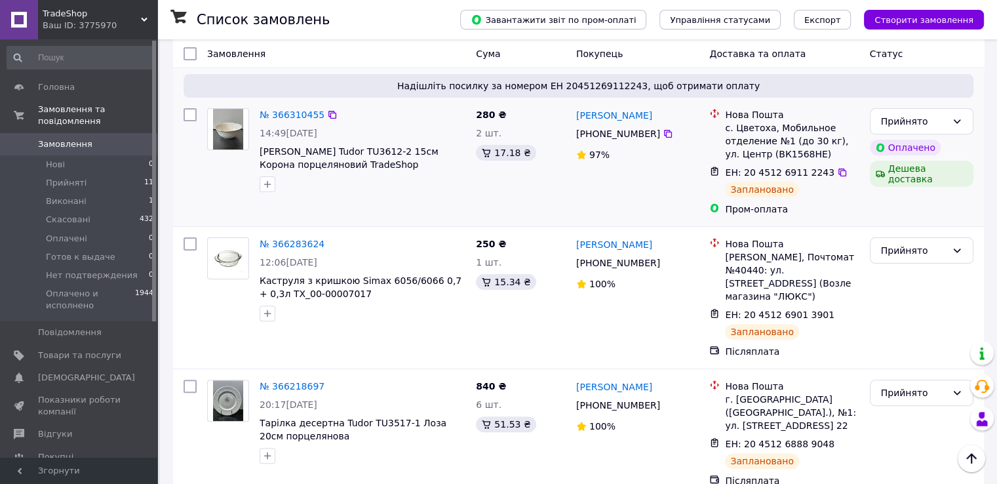
scroll to position [459, 0]
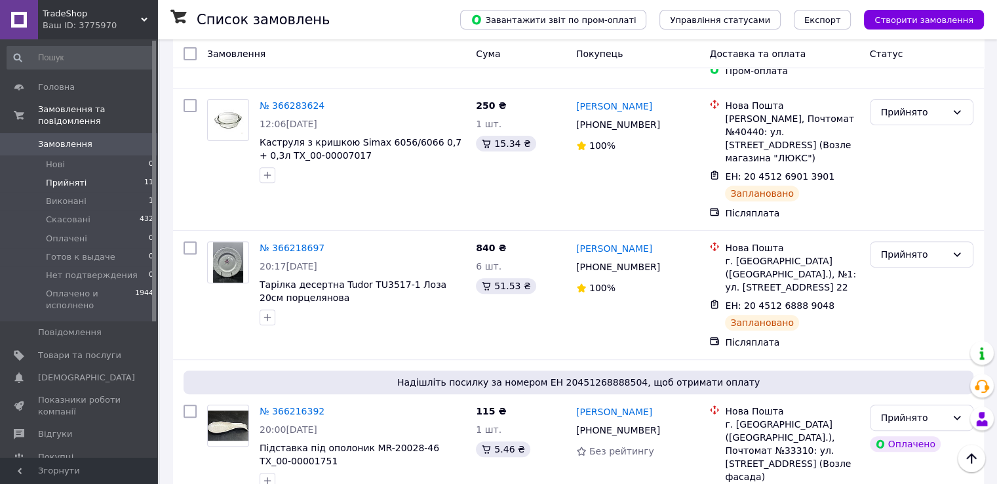
click at [73, 177] on span "Прийняті" at bounding box center [66, 183] width 41 height 12
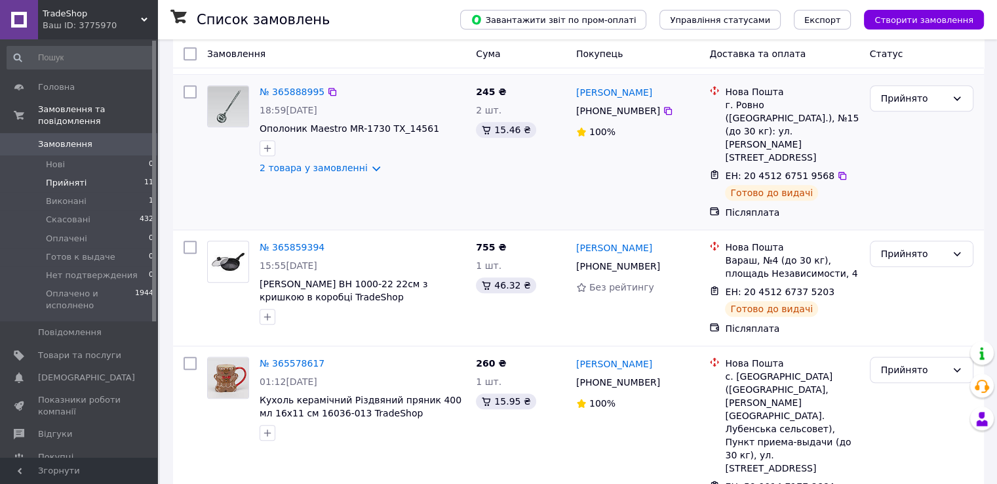
scroll to position [1306, 0]
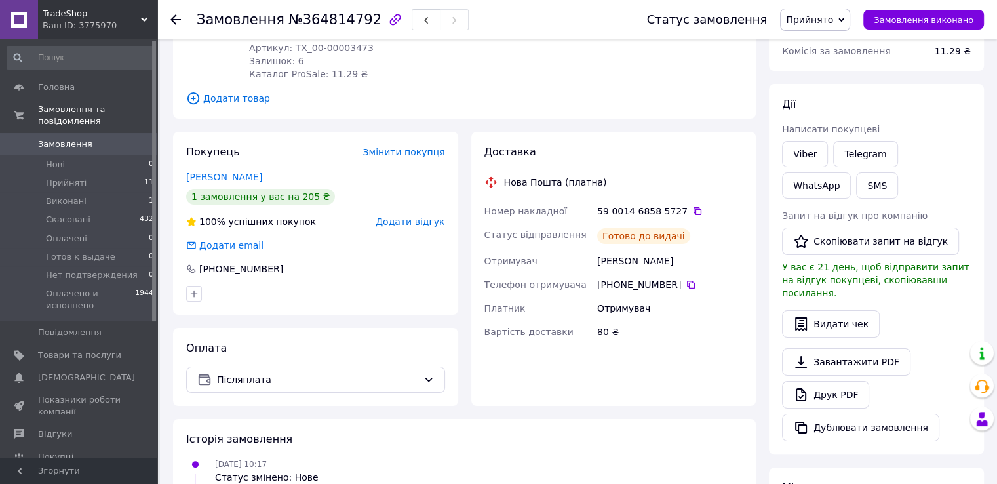
scroll to position [113, 0]
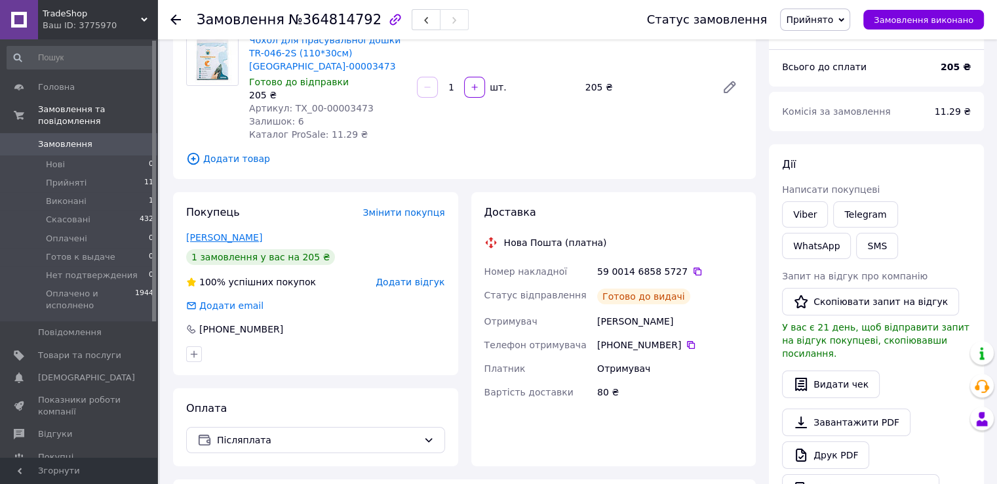
click at [246, 232] on link "[PERSON_NAME]" at bounding box center [224, 237] width 76 height 10
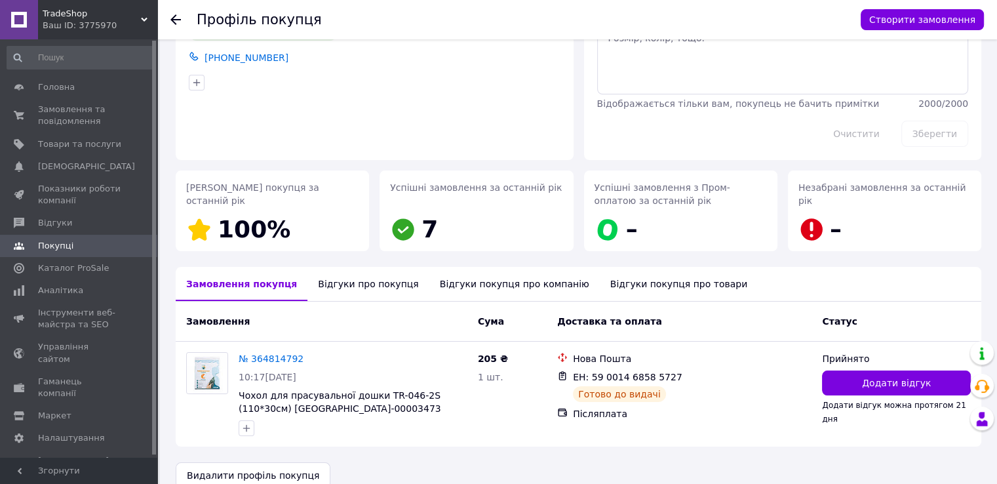
scroll to position [89, 0]
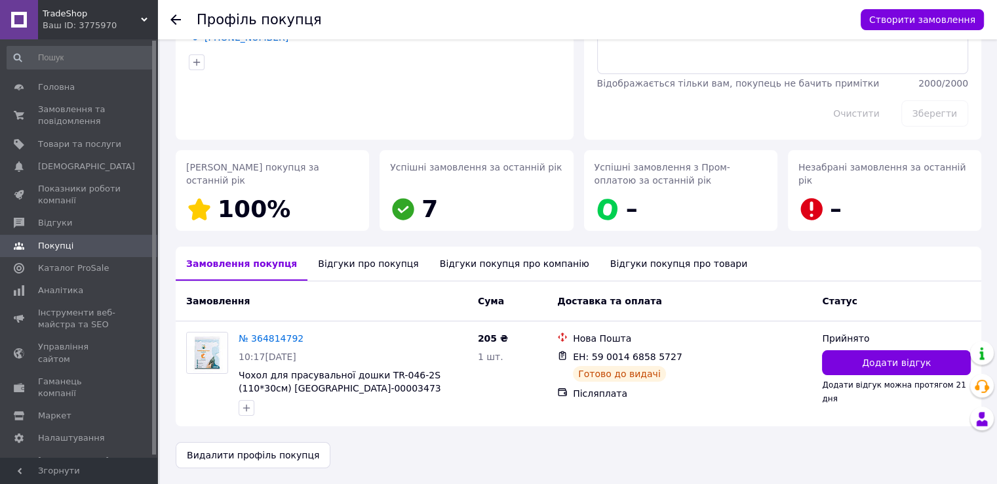
click at [385, 263] on div "Відгуки про покупця" at bounding box center [367, 263] width 121 height 34
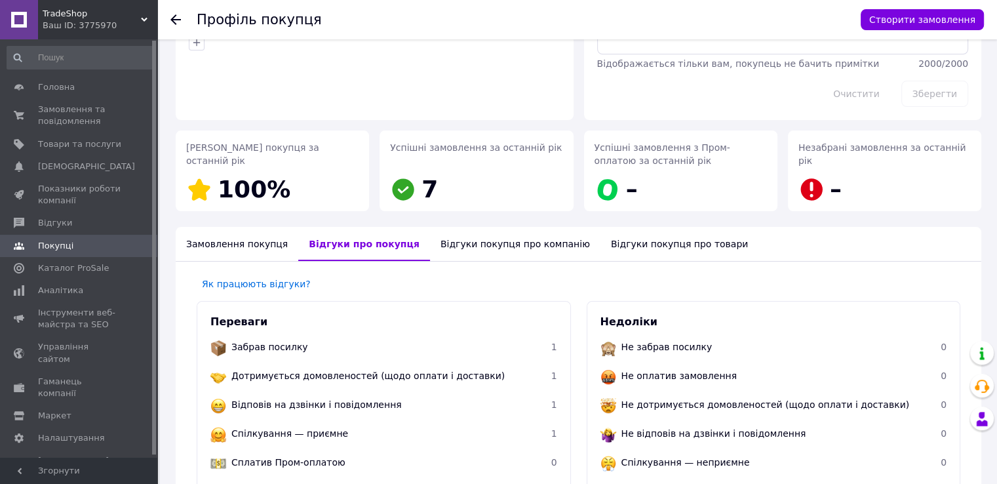
scroll to position [98, 0]
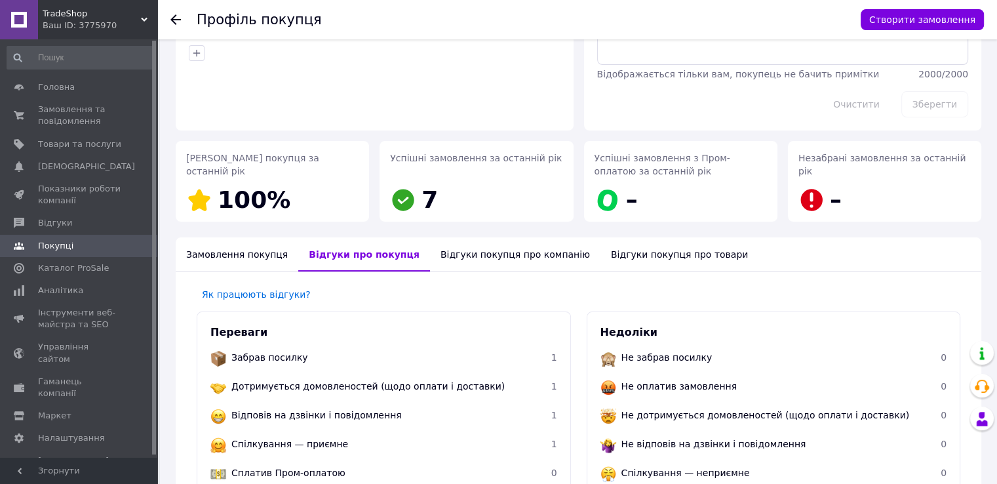
click at [175, 17] on icon at bounding box center [175, 19] width 10 height 10
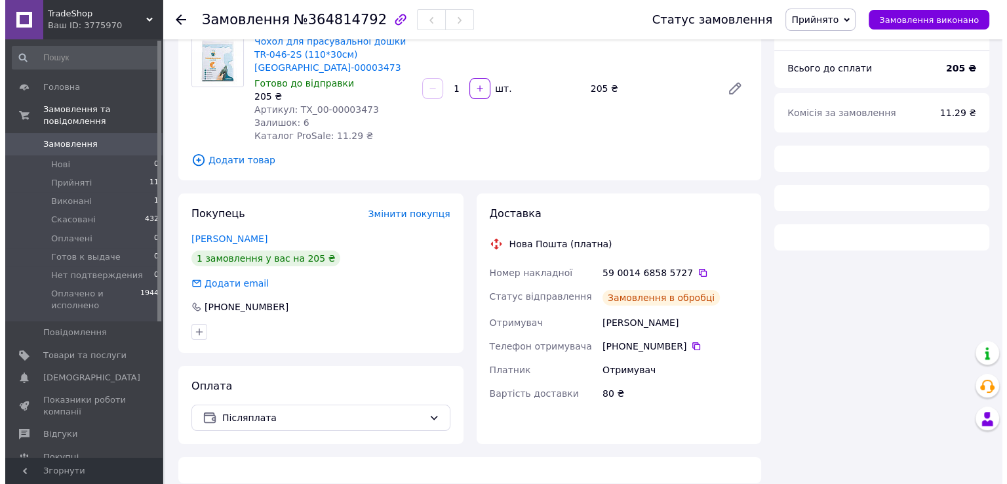
scroll to position [113, 0]
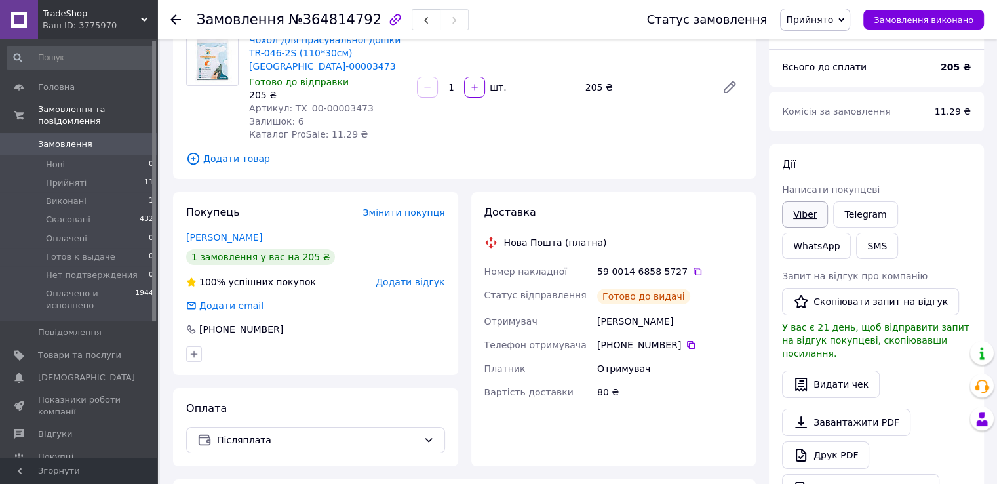
click at [805, 217] on link "Viber" at bounding box center [805, 214] width 46 height 26
click at [406, 277] on span "Додати відгук" at bounding box center [410, 282] width 69 height 10
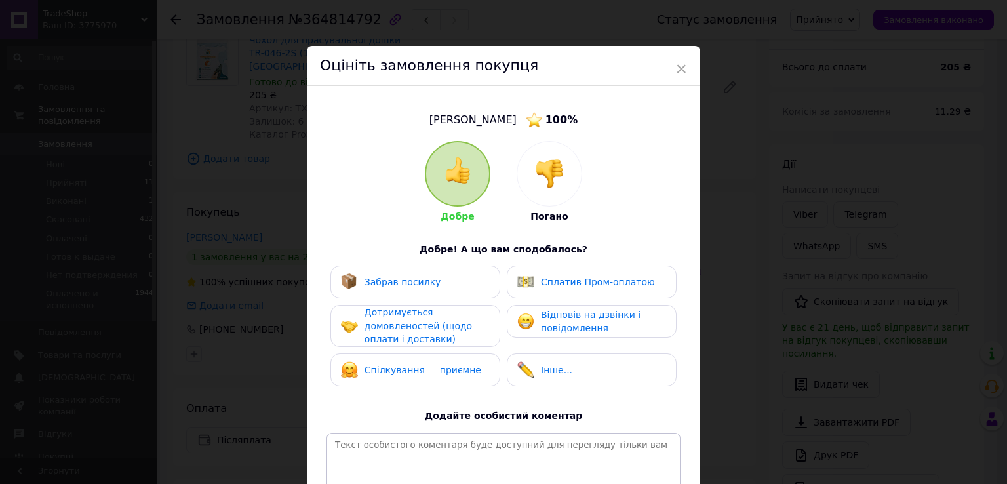
click at [551, 176] on img at bounding box center [549, 173] width 29 height 29
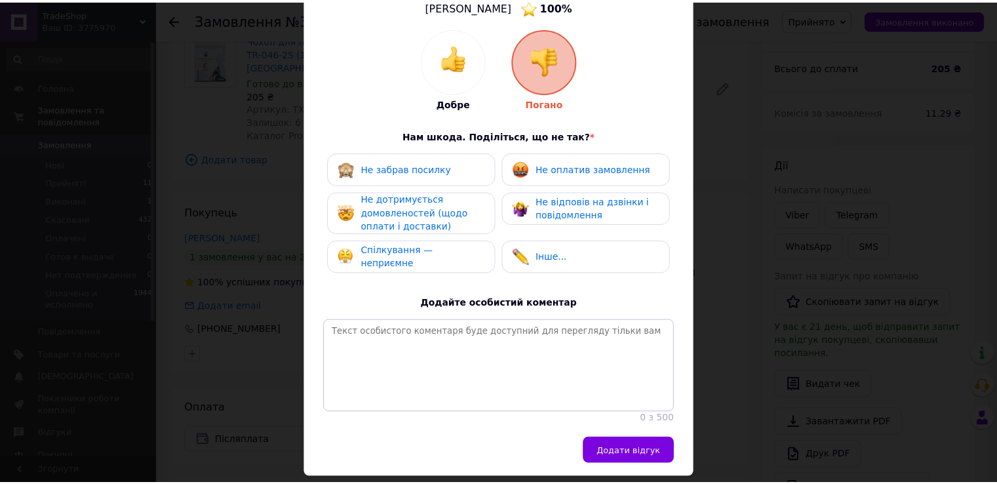
scroll to position [131, 0]
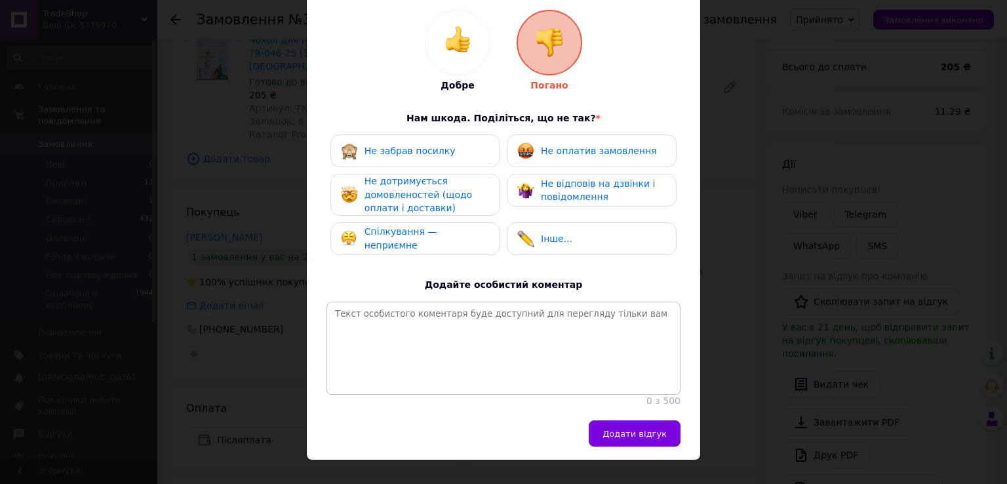
click at [600, 152] on span "Не оплатив замовлення" at bounding box center [598, 150] width 115 height 10
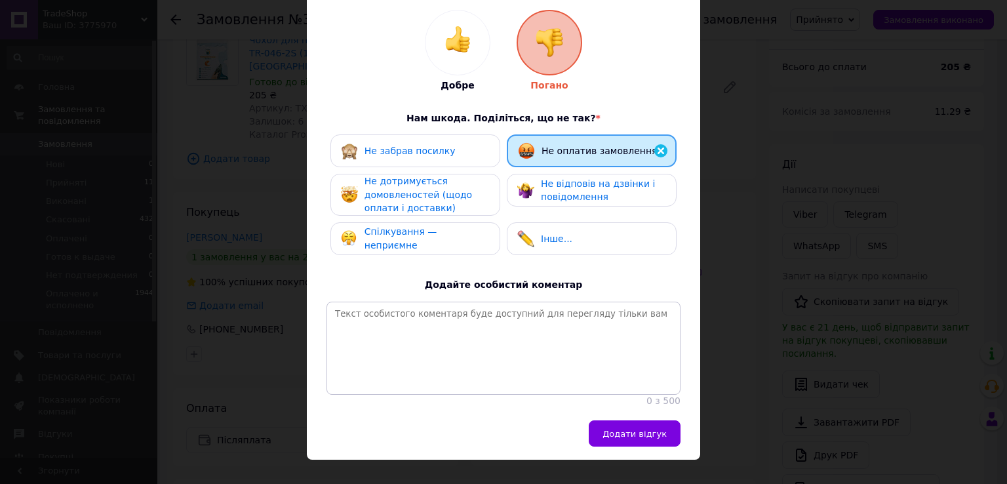
click at [448, 202] on div "Не дотримується домовленостей (щодо оплати і доставки)" at bounding box center [426, 194] width 125 height 41
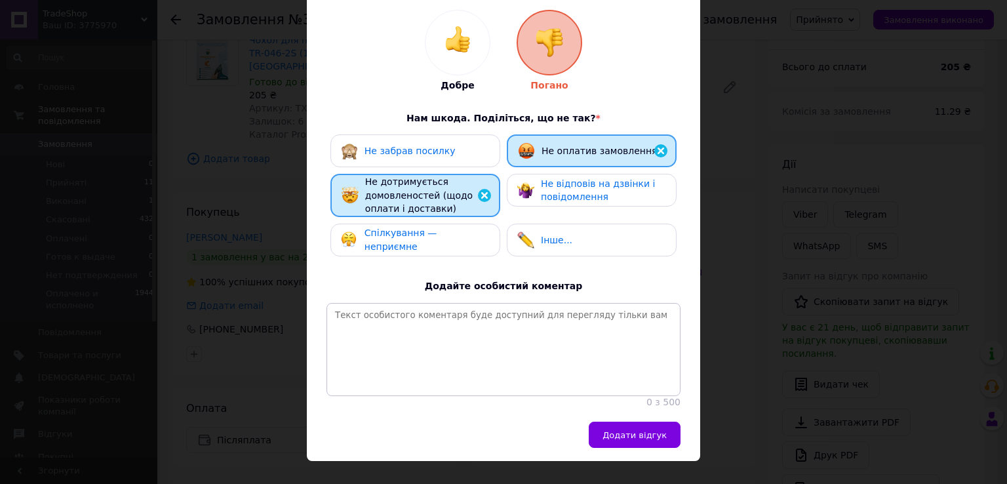
click at [582, 198] on span "Не відповів на дзвінки і повідомлення" at bounding box center [598, 190] width 114 height 24
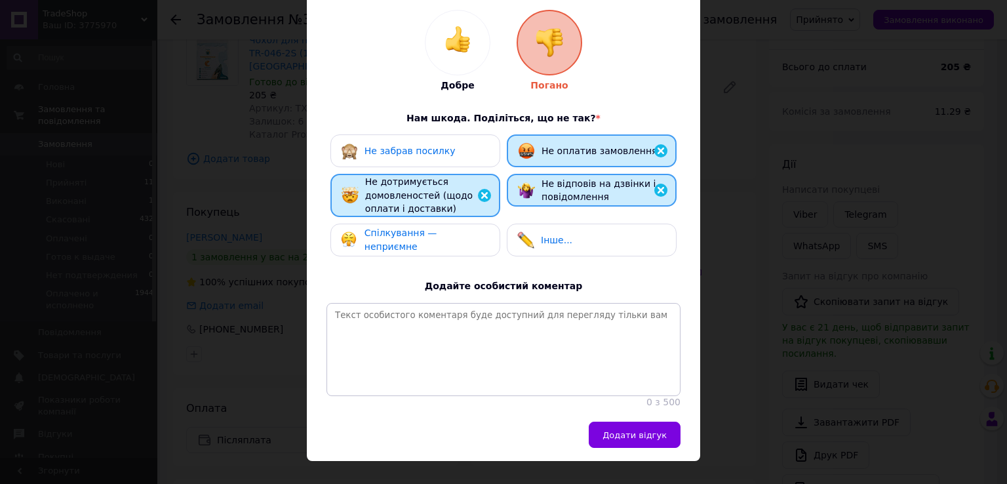
click at [557, 189] on span "Не відповів на дзвінки і повідомлення" at bounding box center [598, 190] width 114 height 24
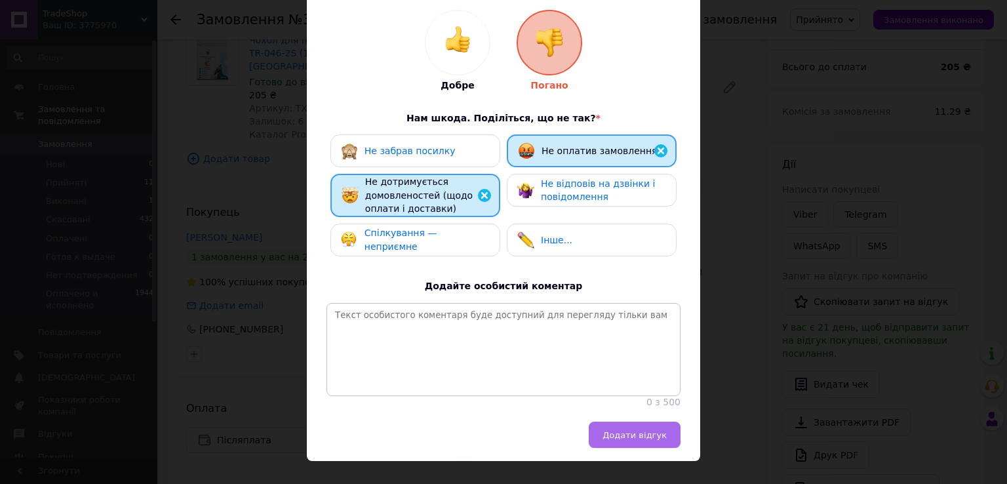
click at [616, 440] on button "Додати відгук" at bounding box center [635, 434] width 92 height 26
